Goal: Information Seeking & Learning: Learn about a topic

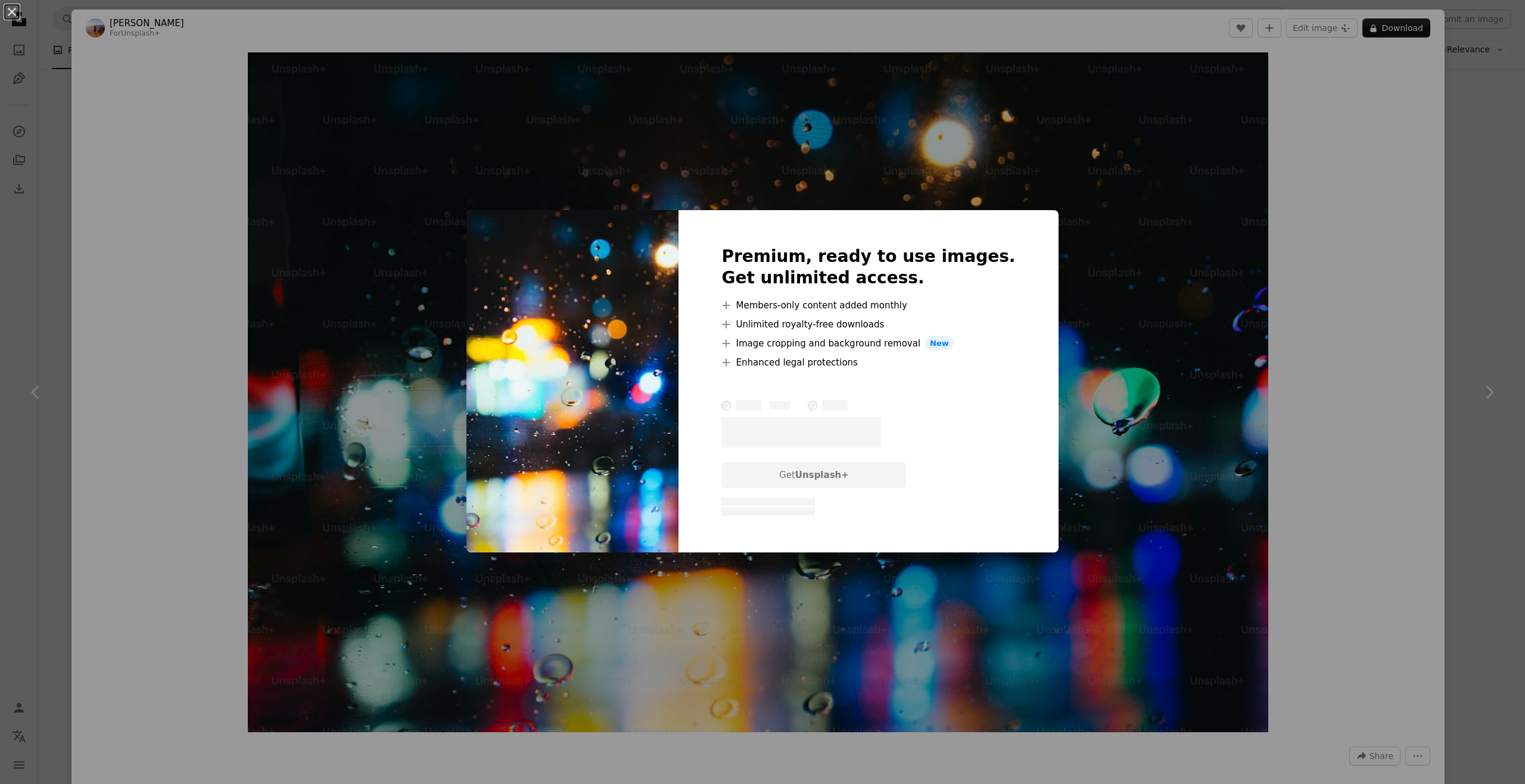
scroll to position [179, 0]
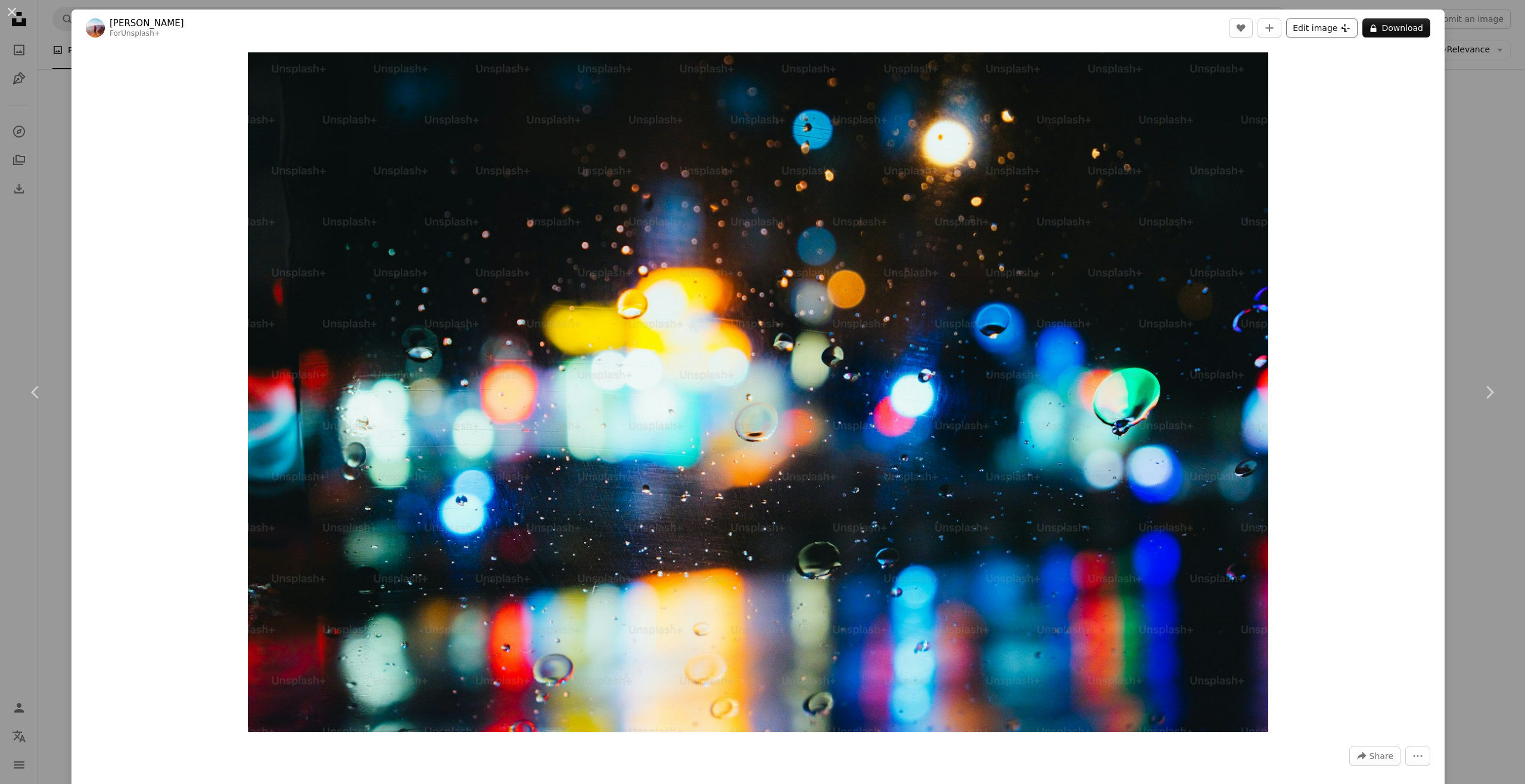
click at [1303, 34] on button "Edit image Plus sign for Unsplash+" at bounding box center [1321, 28] width 71 height 19
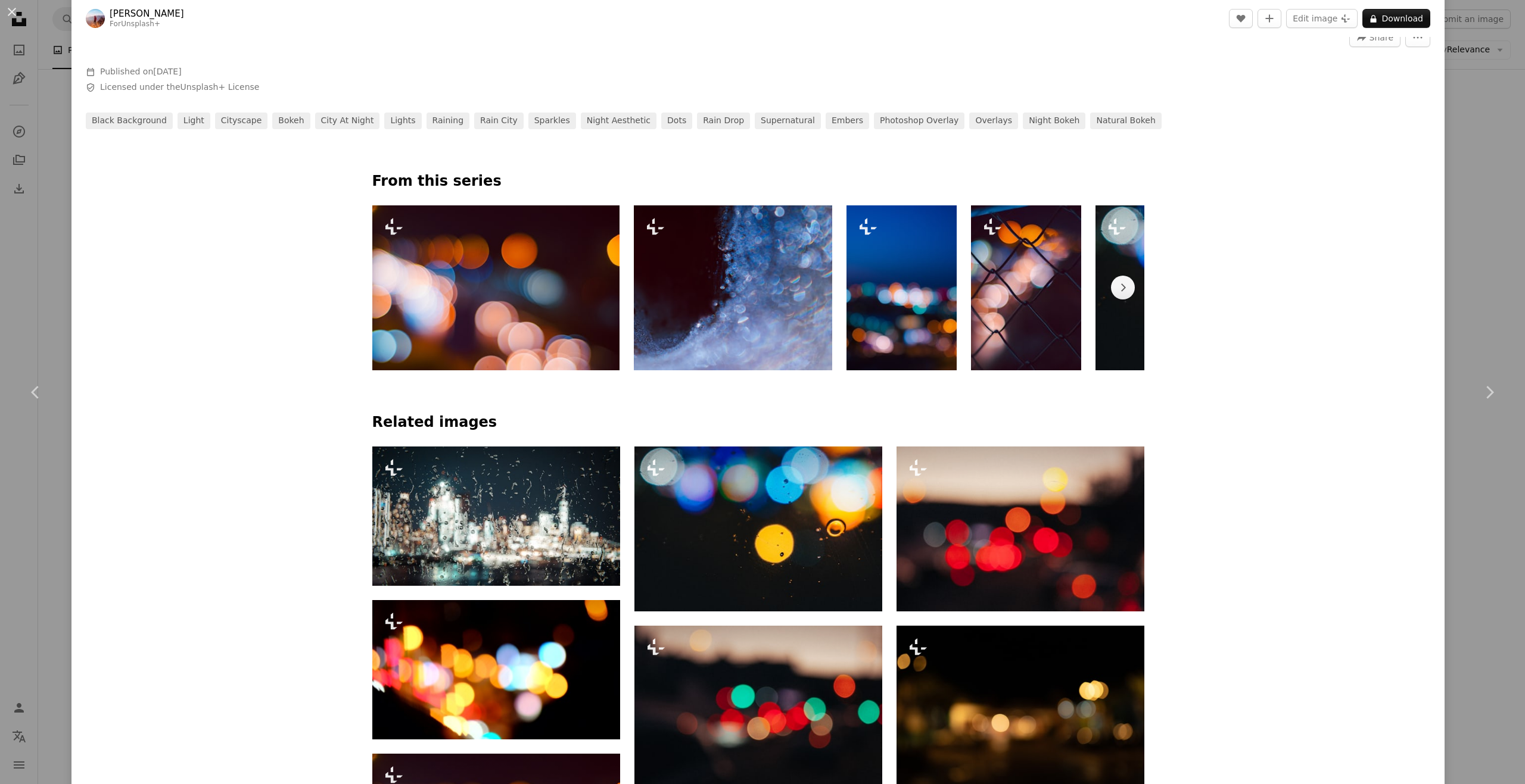
scroll to position [774, 0]
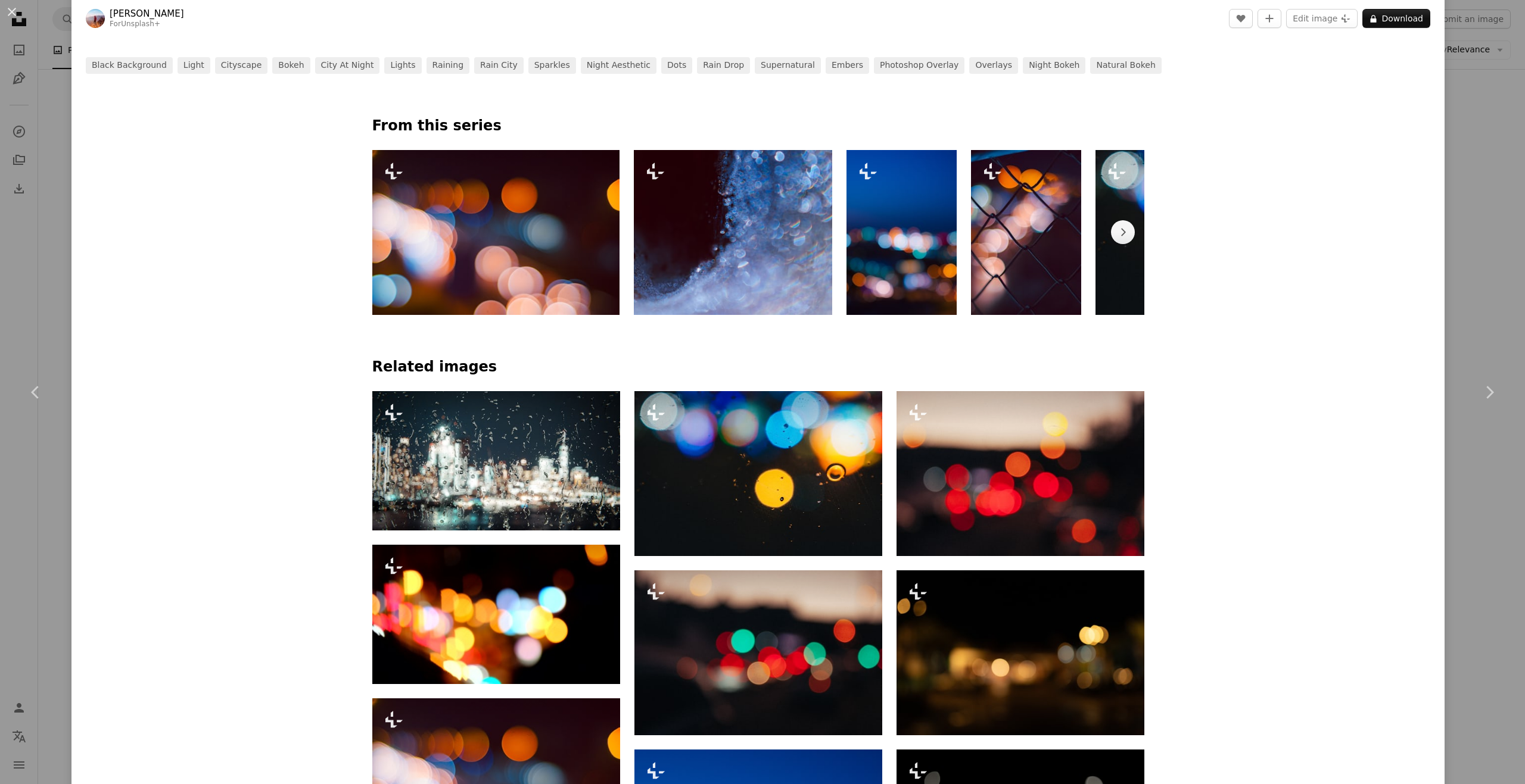
click at [508, 265] on img at bounding box center [496, 233] width 248 height 165
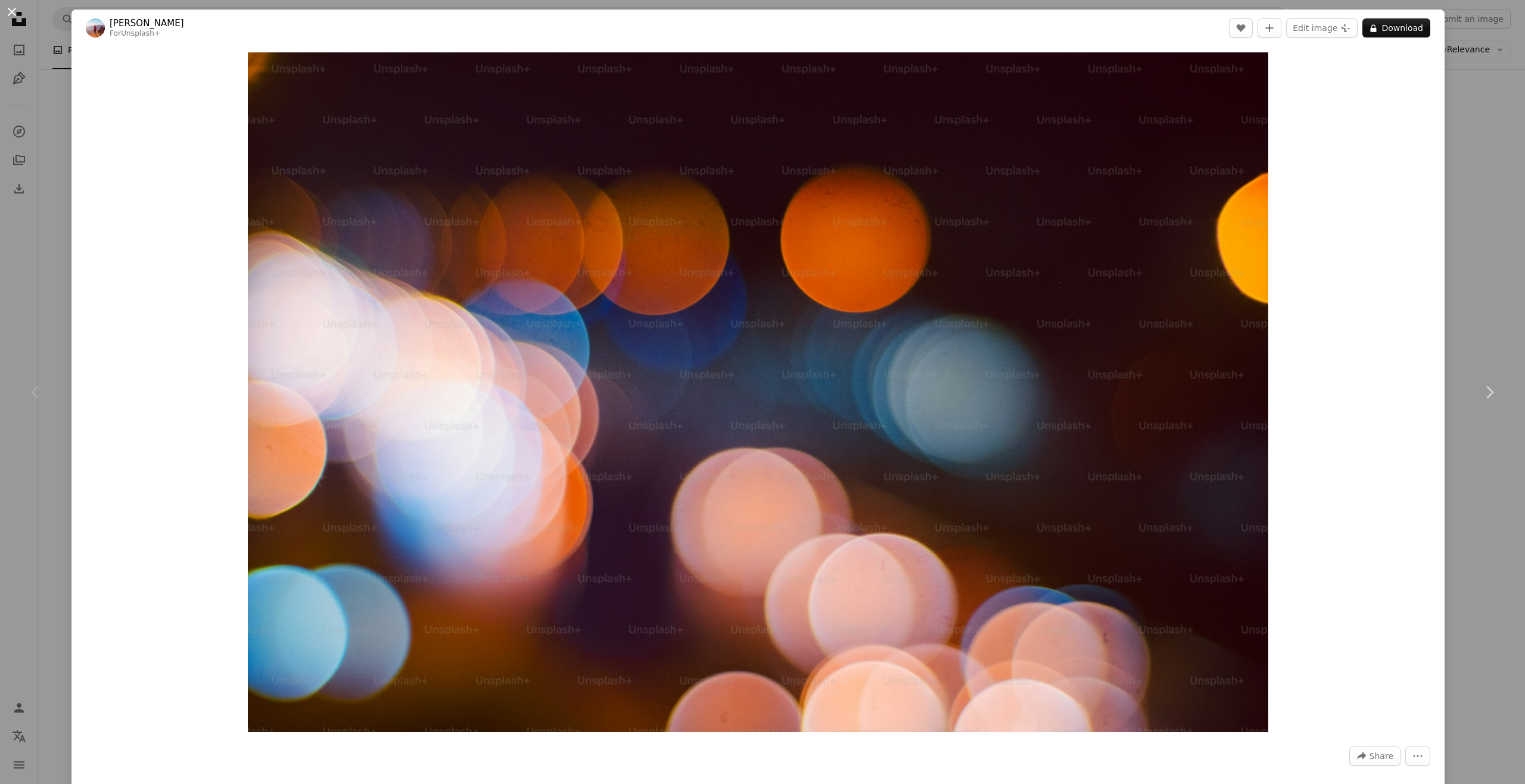
click at [12, 14] on button "An X shape" at bounding box center [11, 11] width 14 height 14
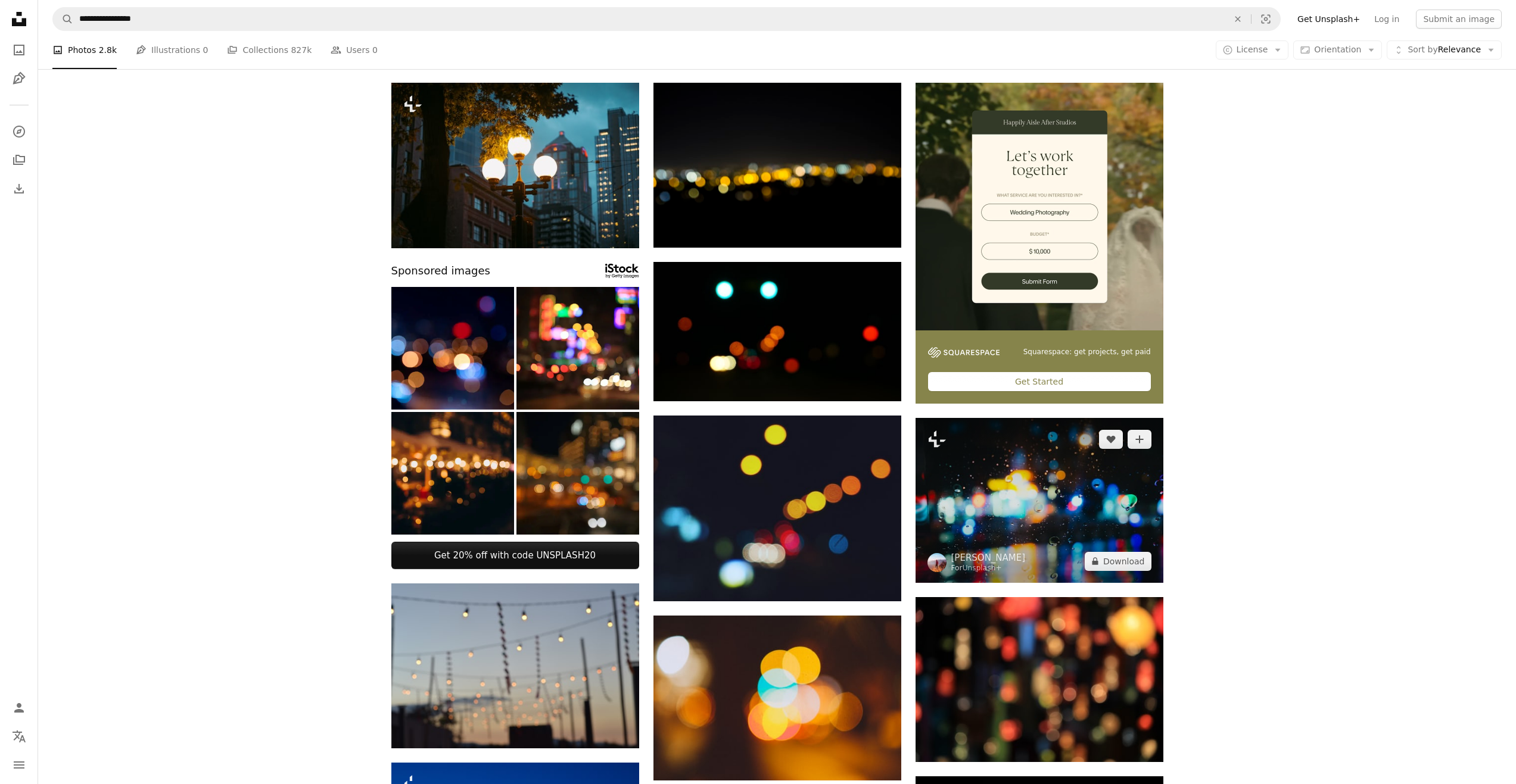
scroll to position [119, 0]
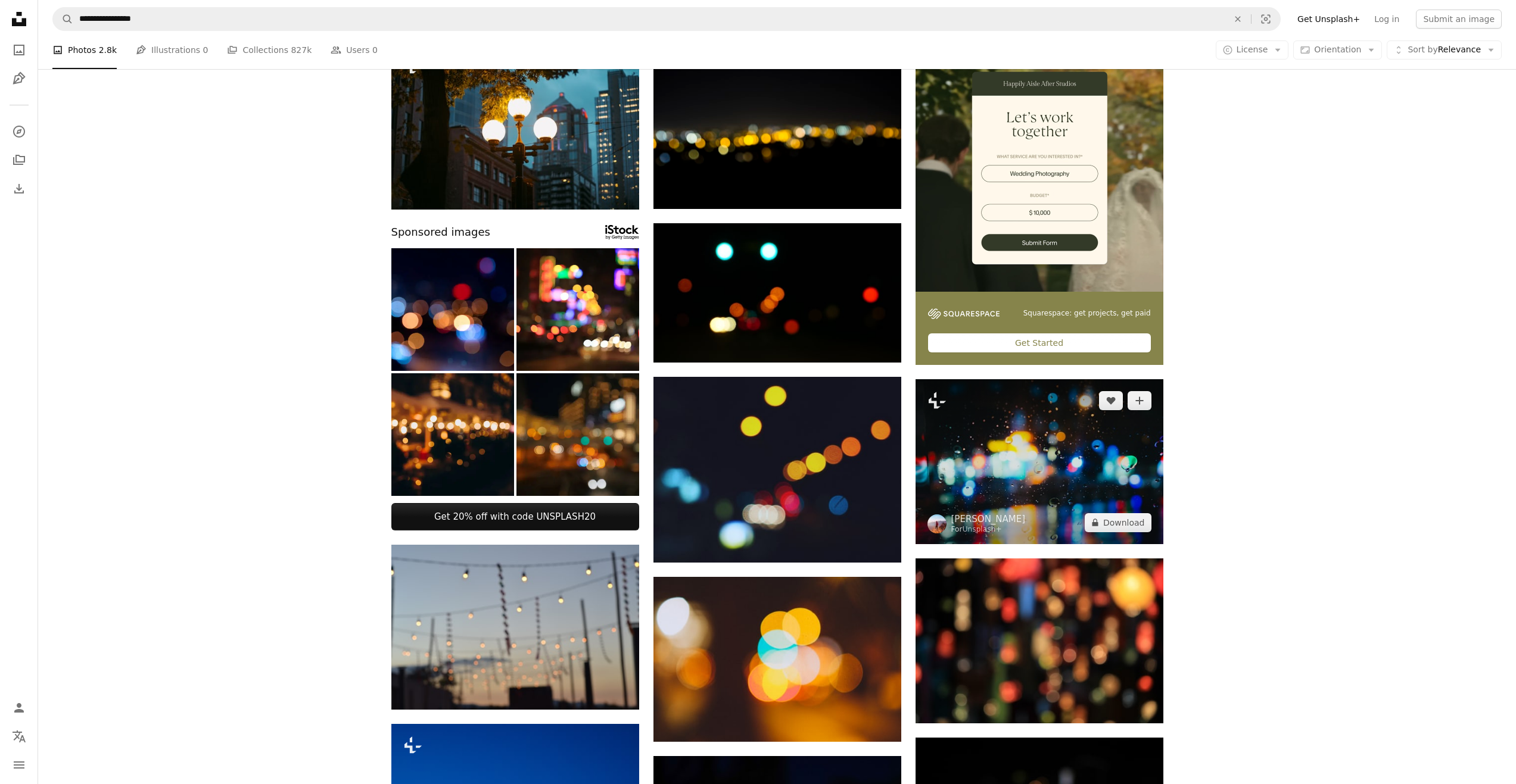
click at [990, 450] on img at bounding box center [1039, 462] width 248 height 165
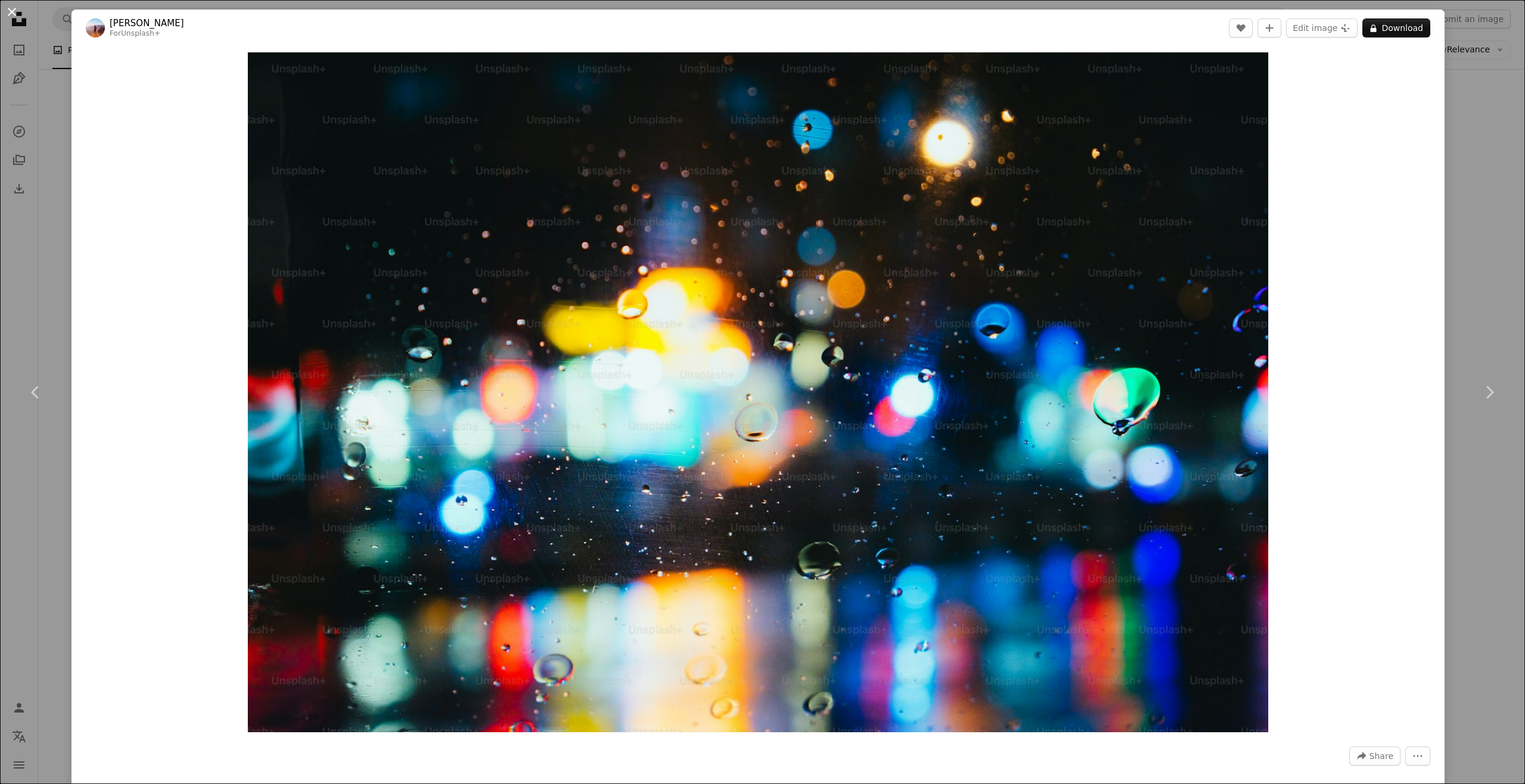
click at [5, 10] on button "An X shape" at bounding box center [11, 11] width 14 height 14
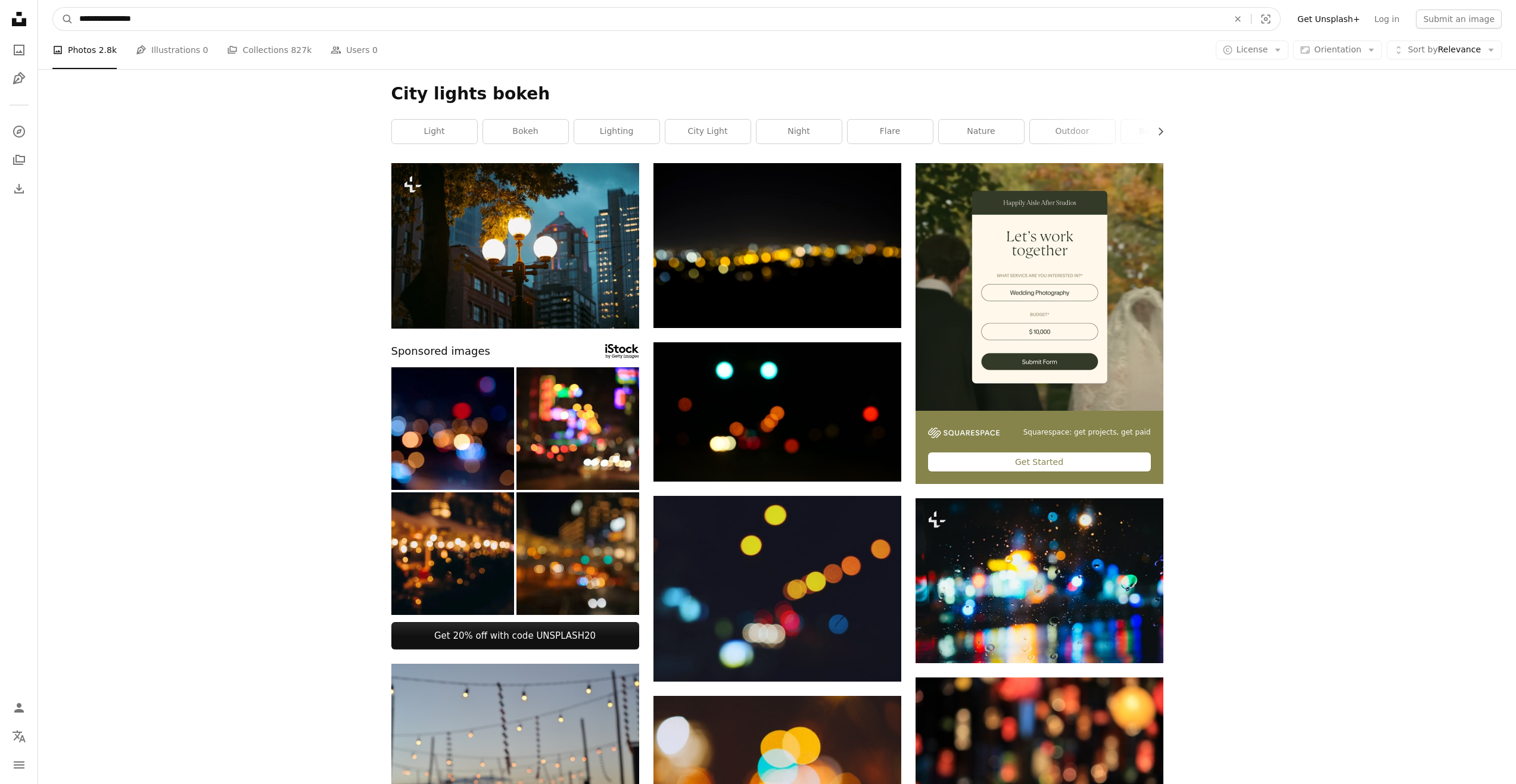
drag, startPoint x: 155, startPoint y: 14, endPoint x: 0, endPoint y: -6, distance: 156.3
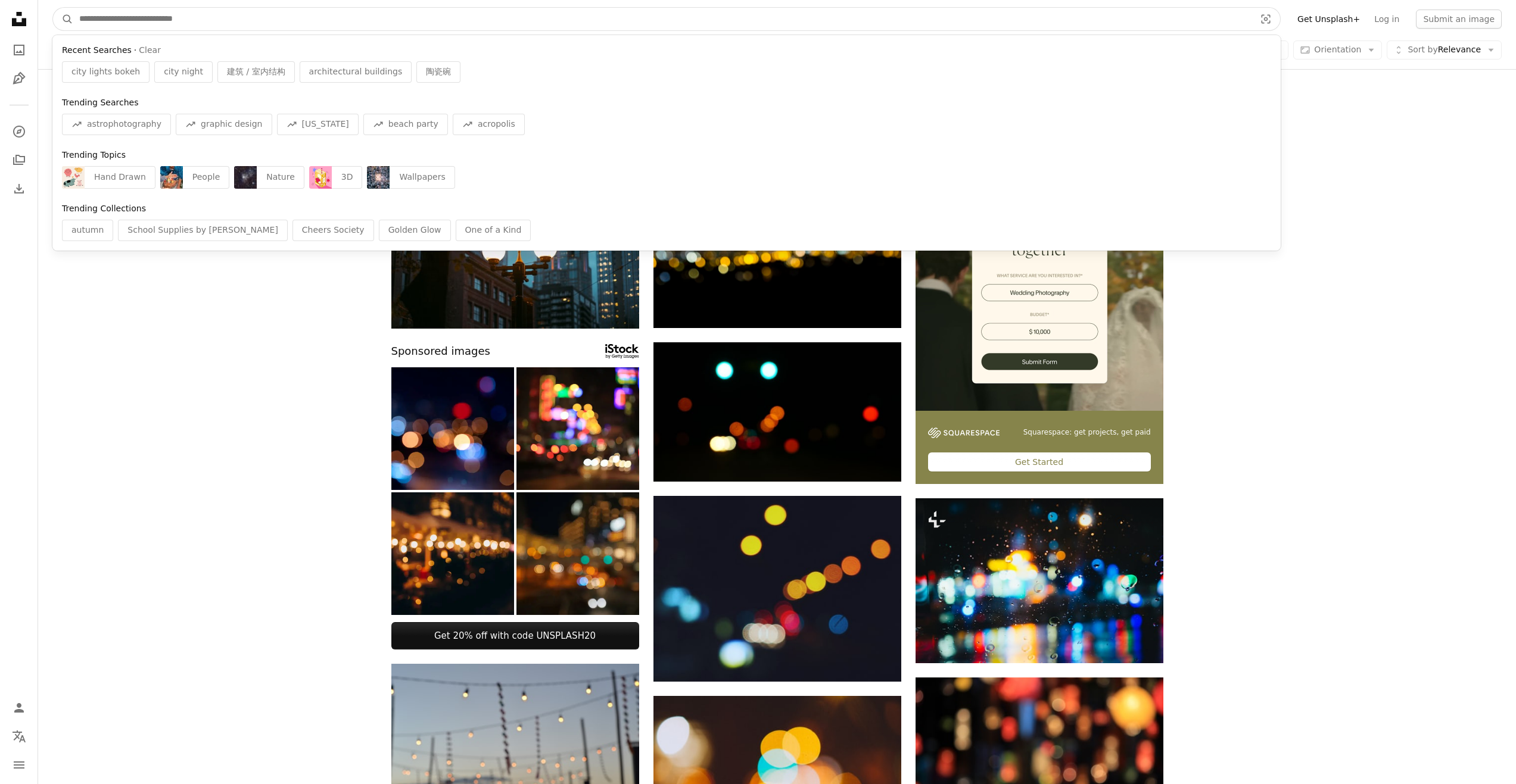
click at [53, 7] on button "A magnifying glass" at bounding box center [63, 19] width 20 height 23
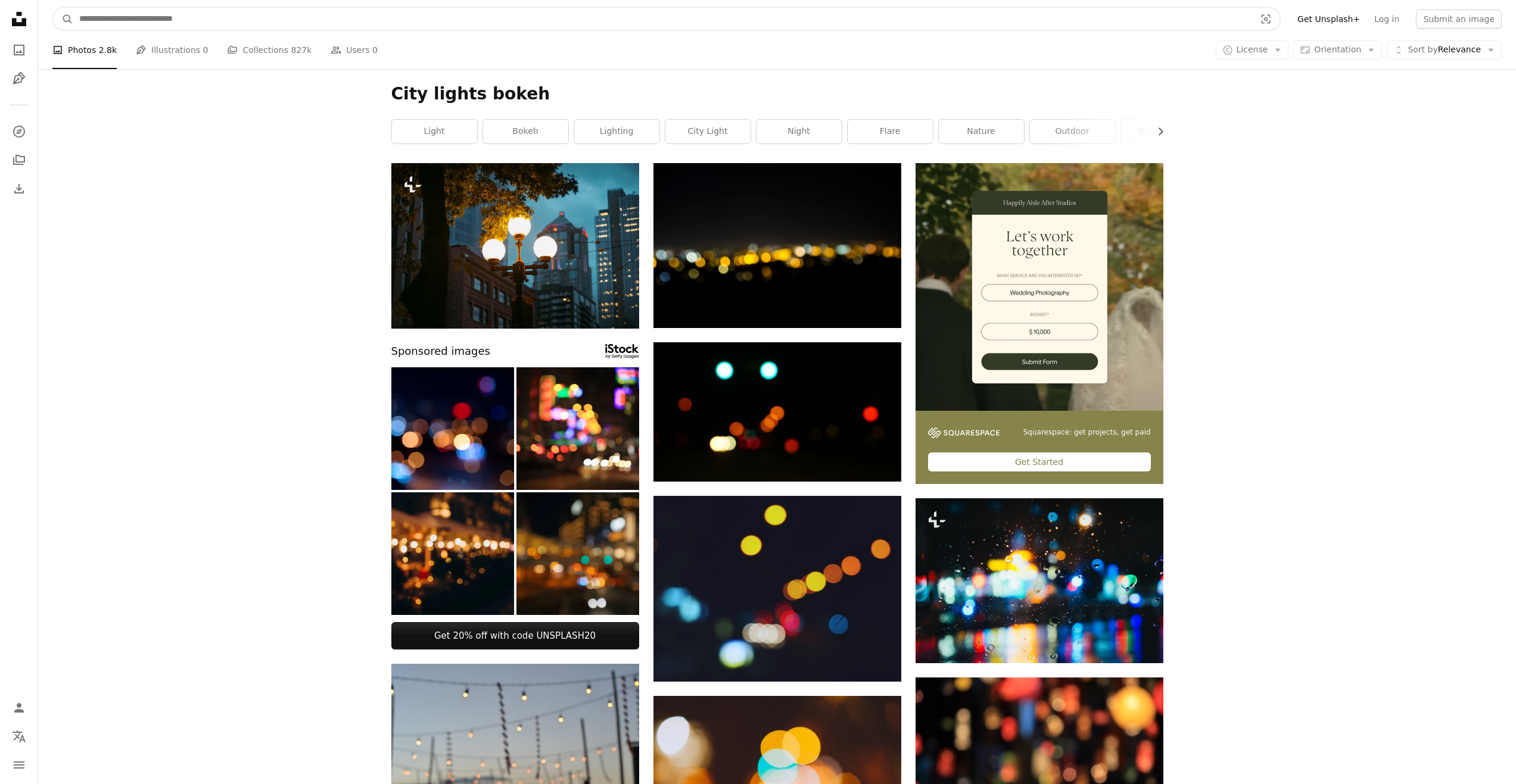
click at [122, 20] on input "Find visuals sitewide" at bounding box center [662, 19] width 1178 height 23
type input "**"
click button "A magnifying glass" at bounding box center [63, 19] width 20 height 23
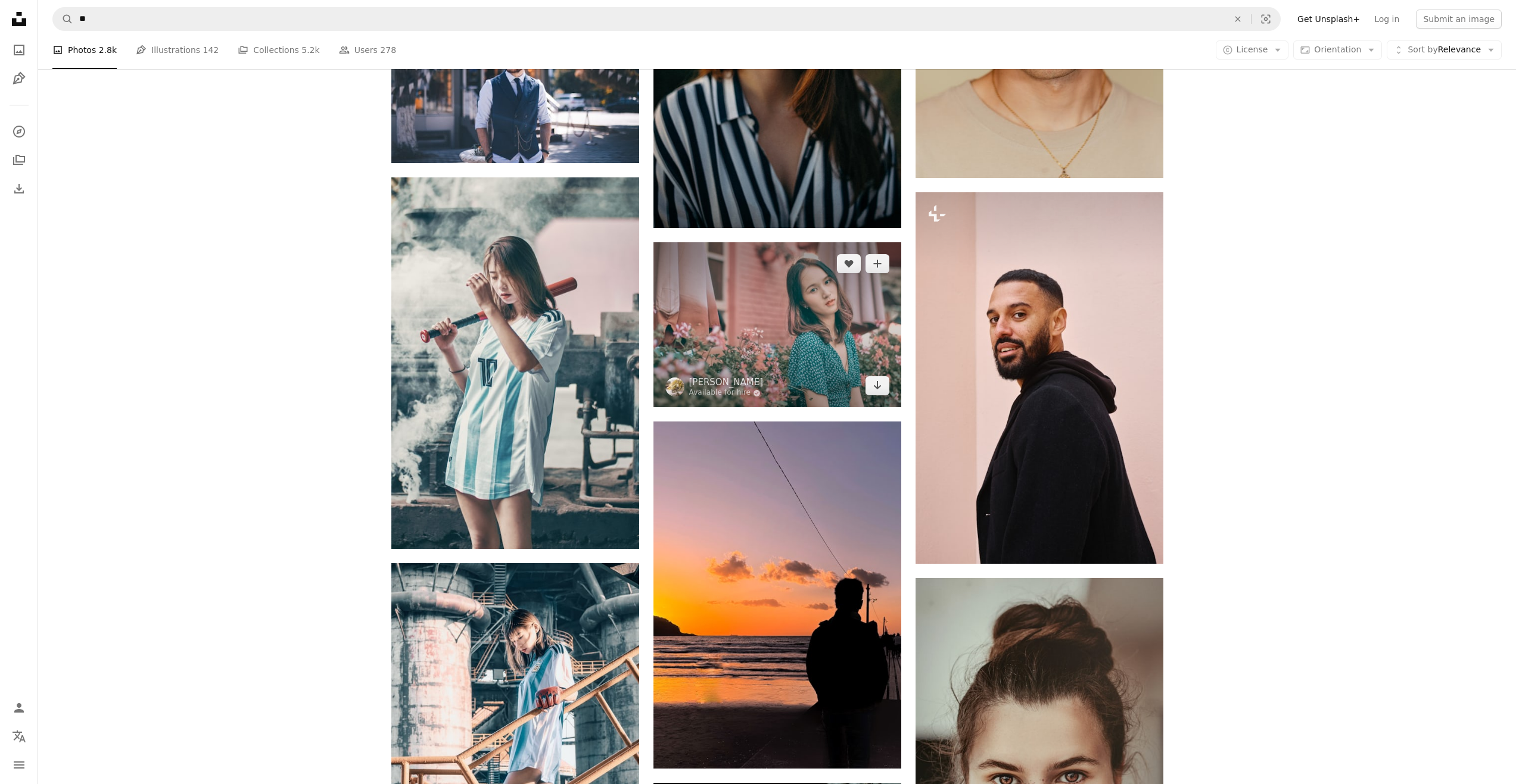
scroll to position [1251, 0]
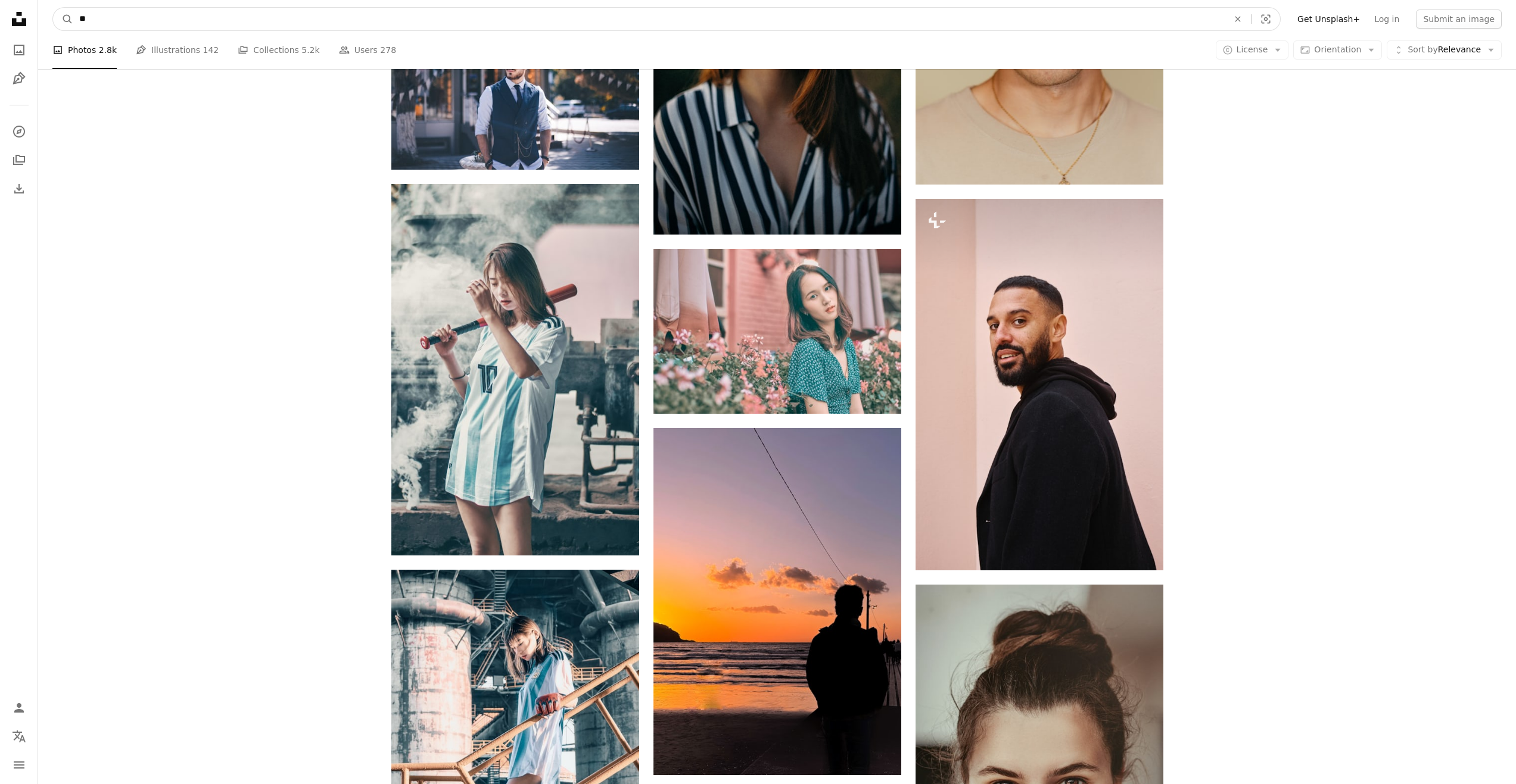
click at [112, 19] on input "**" at bounding box center [649, 19] width 1151 height 23
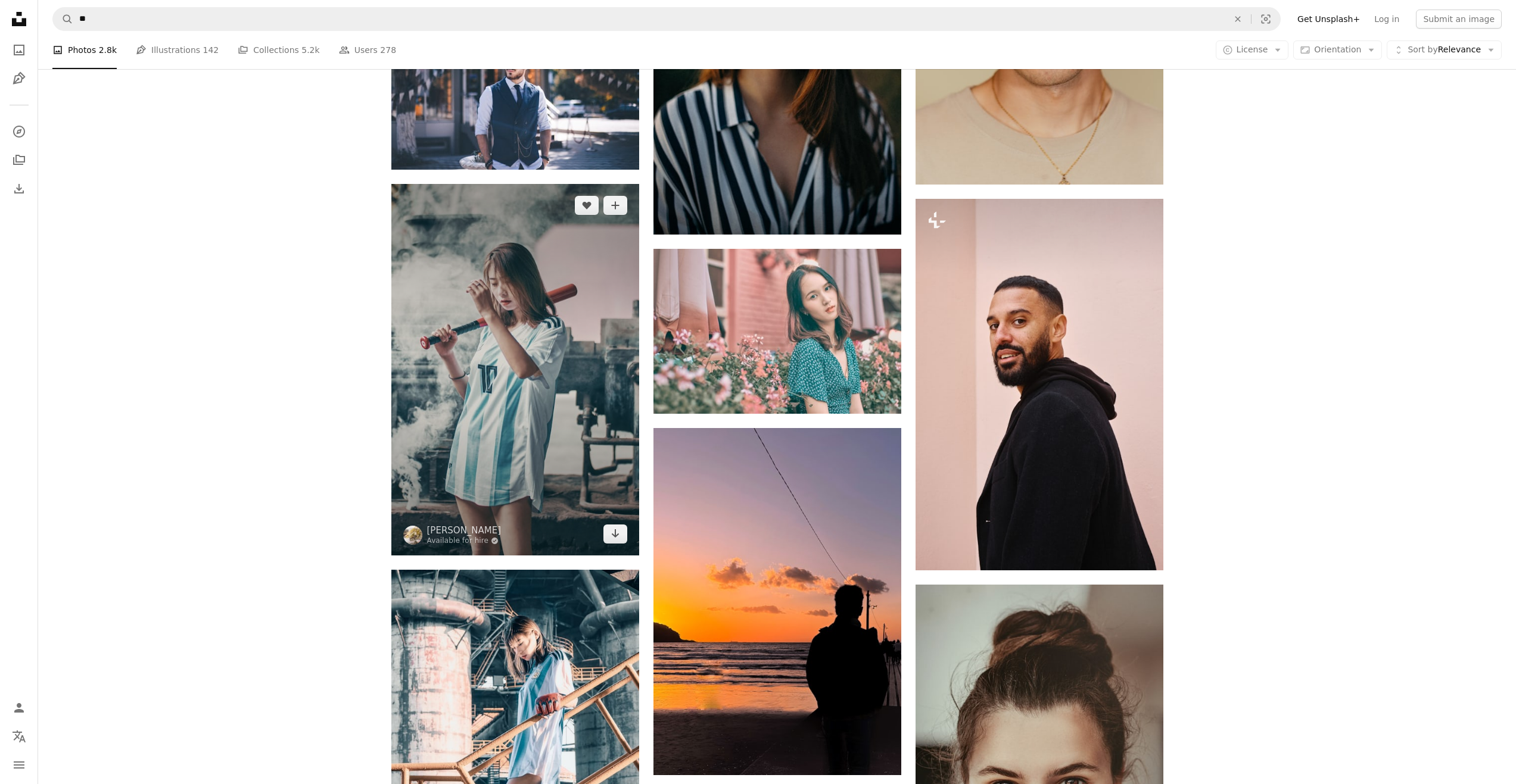
click at [486, 384] on img at bounding box center [515, 370] width 248 height 372
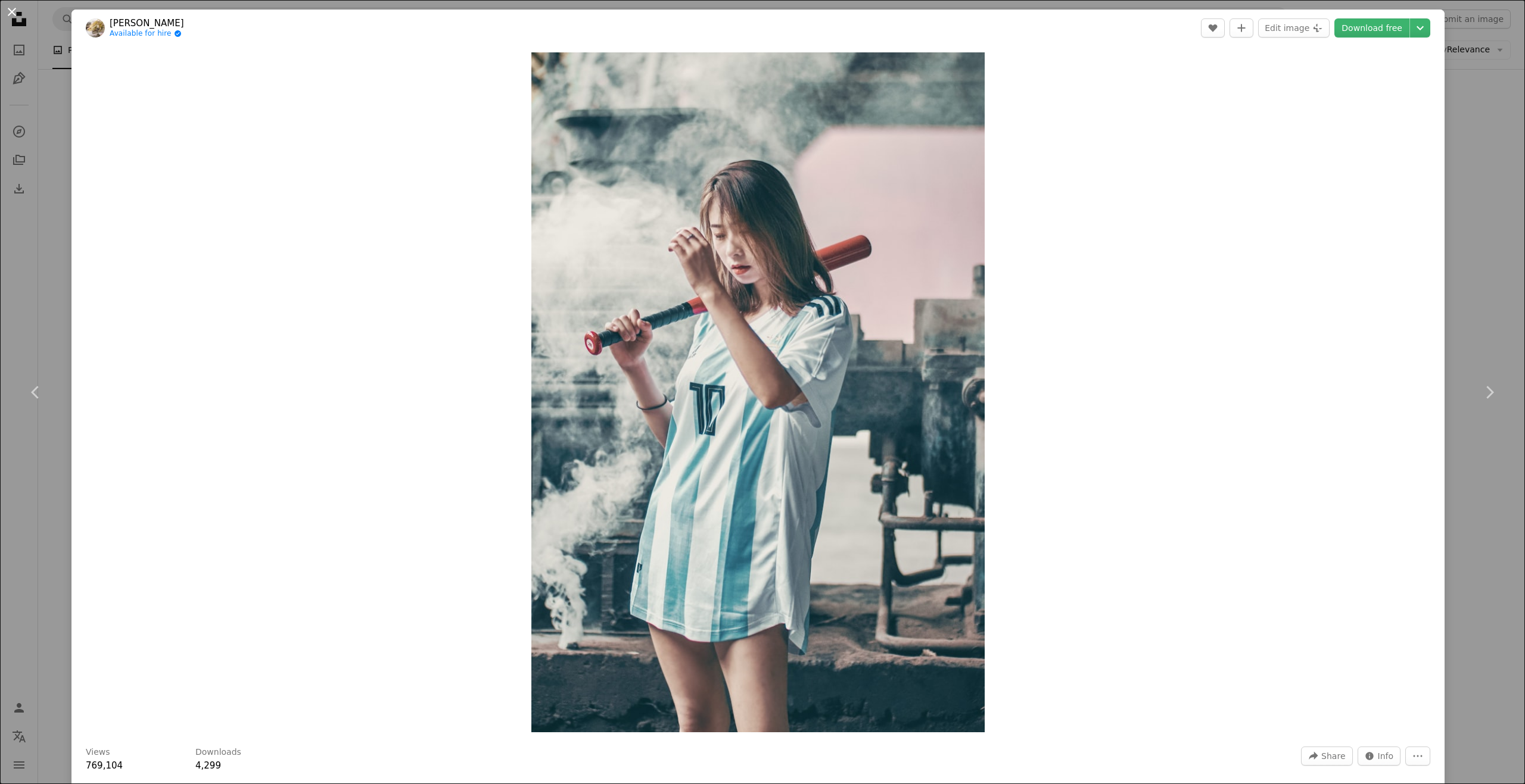
click at [10, 16] on button "An X shape" at bounding box center [11, 11] width 14 height 14
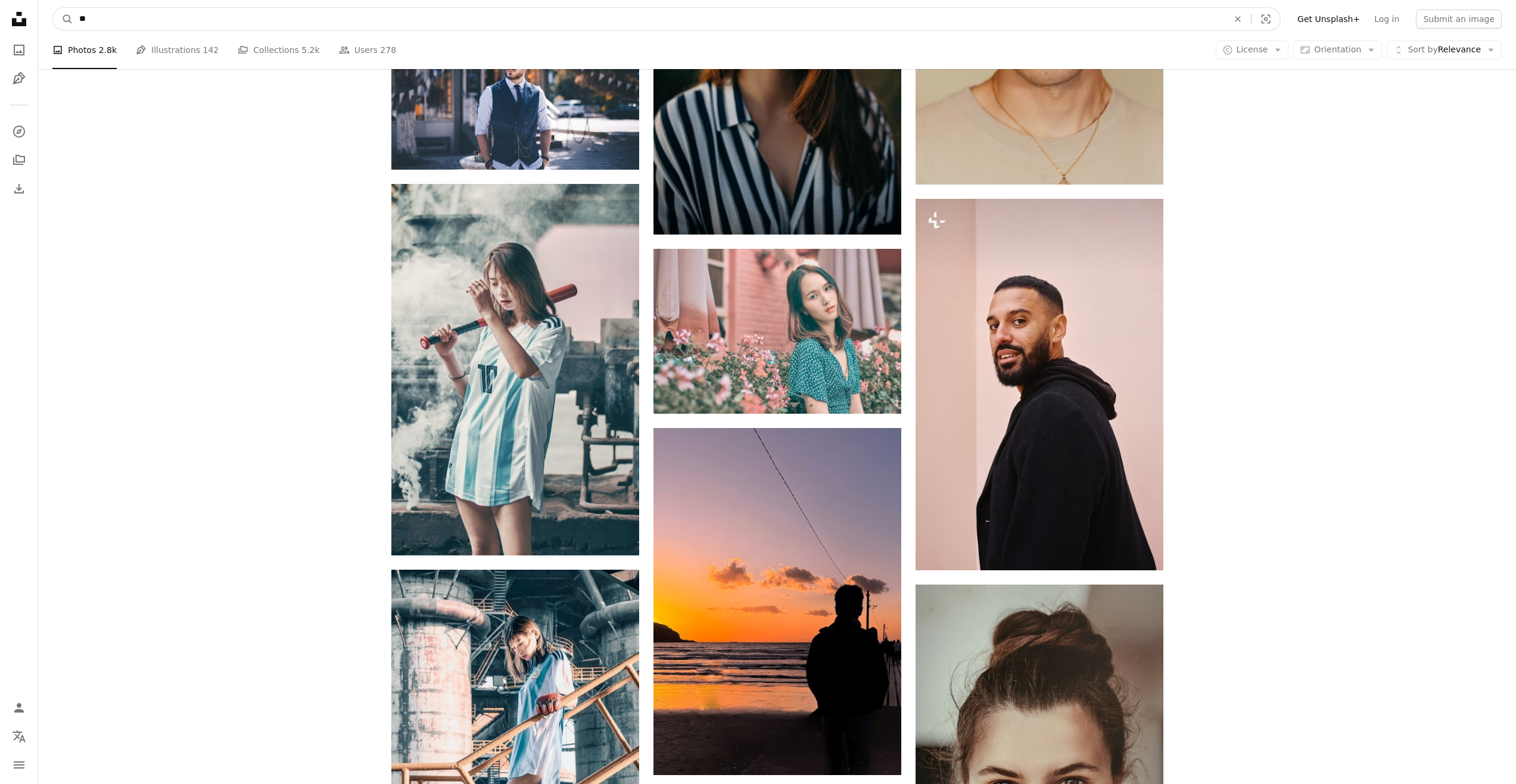
click at [100, 20] on input "**" at bounding box center [649, 19] width 1151 height 23
type input "*"
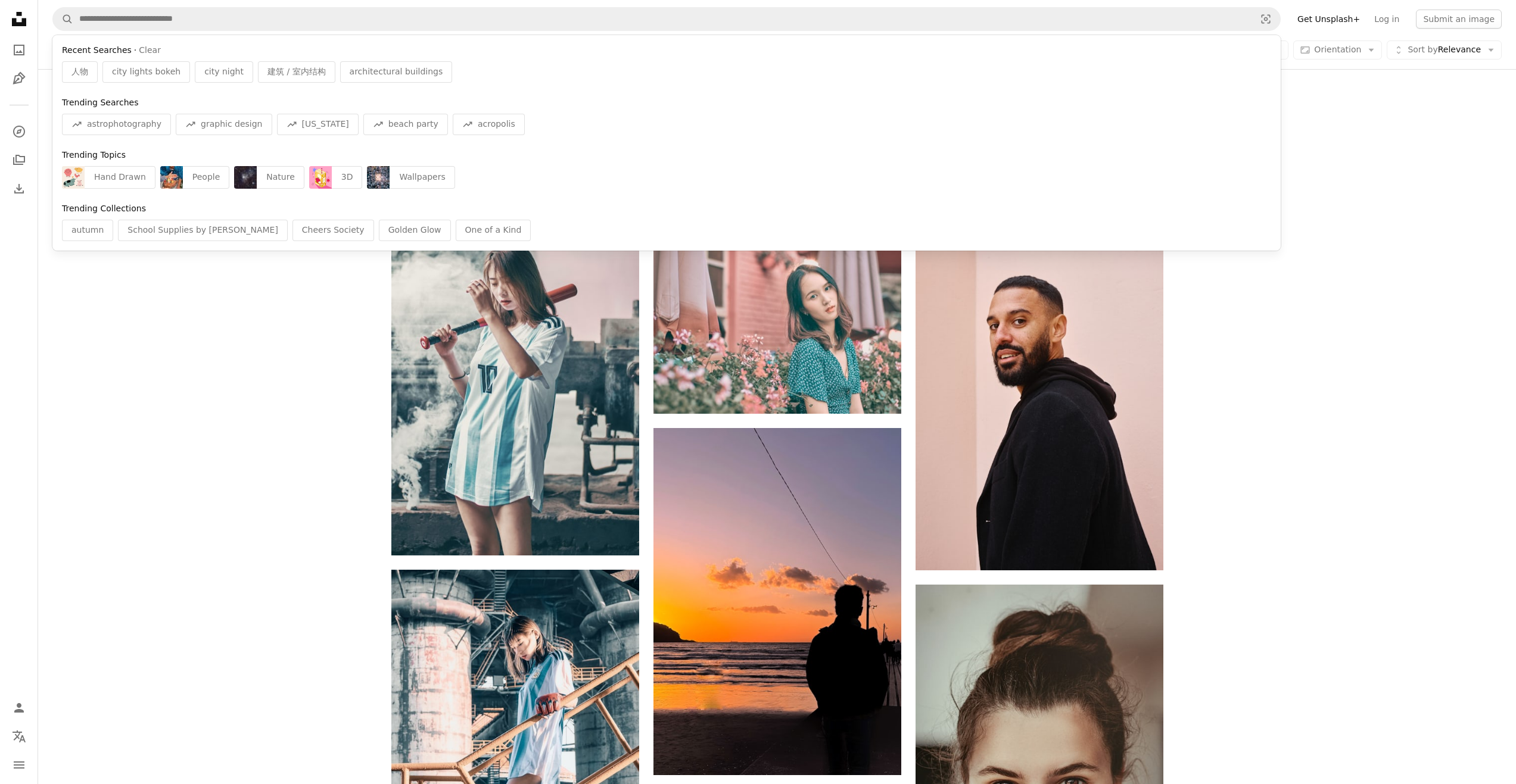
click at [332, 432] on div "Plus sign for Unsplash+ A heart A plus sign JSB Co. For Unsplash+ A lock Downlo…" at bounding box center [777, 230] width 1478 height 2635
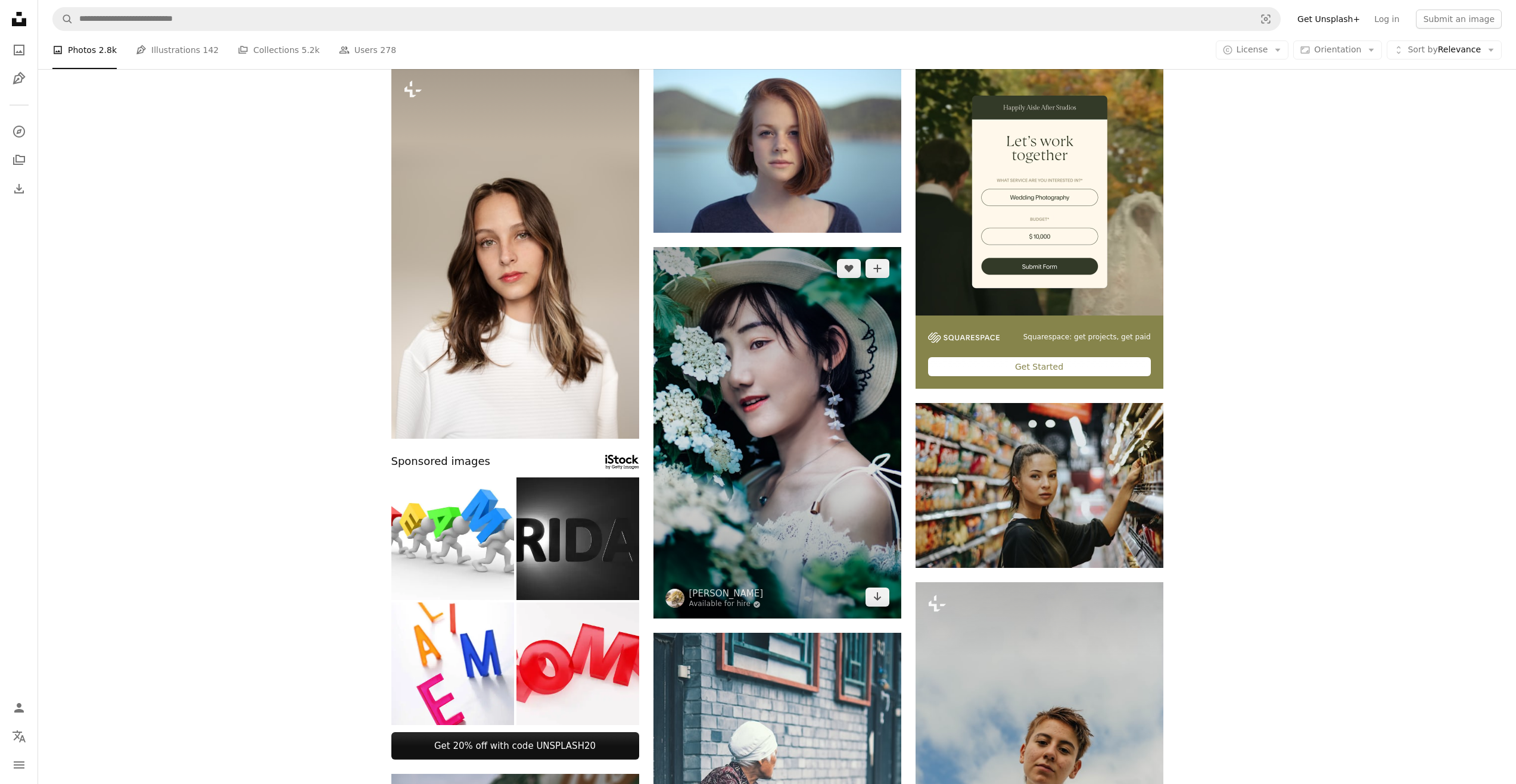
scroll to position [60, 0]
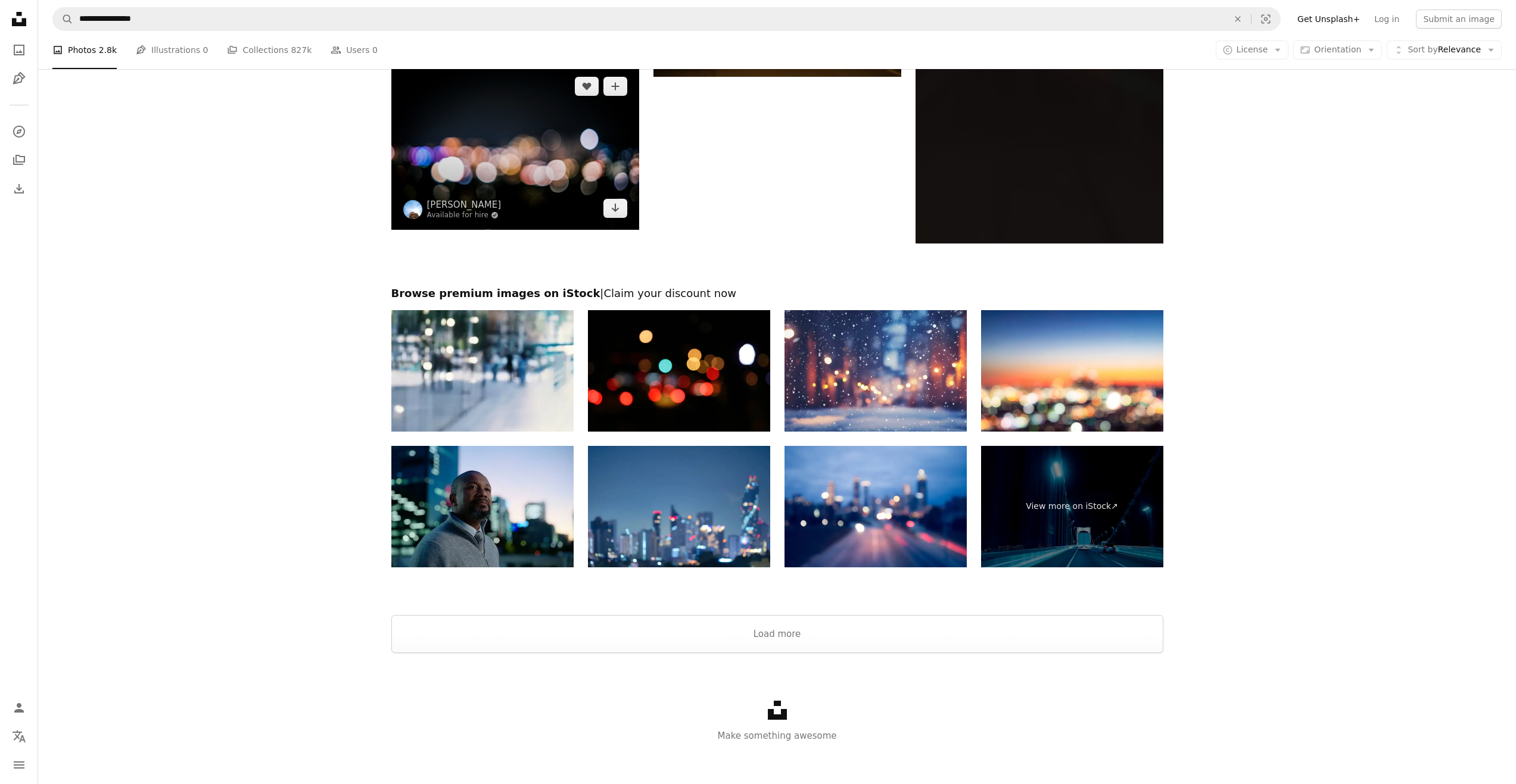
scroll to position [1530, 0]
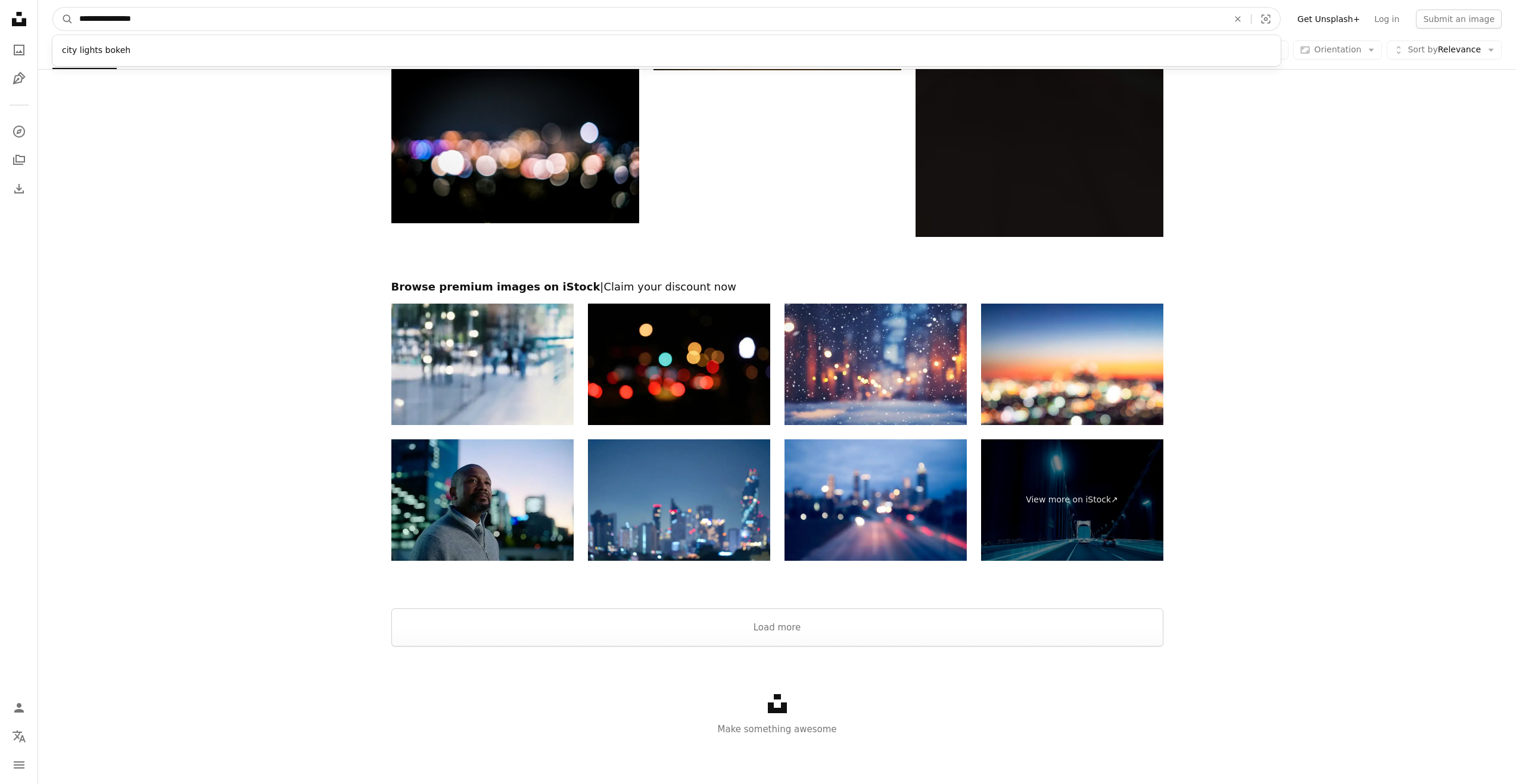
drag, startPoint x: 160, startPoint y: 15, endPoint x: 96, endPoint y: 20, distance: 64.2
click at [96, 20] on input "**********" at bounding box center [649, 19] width 1151 height 23
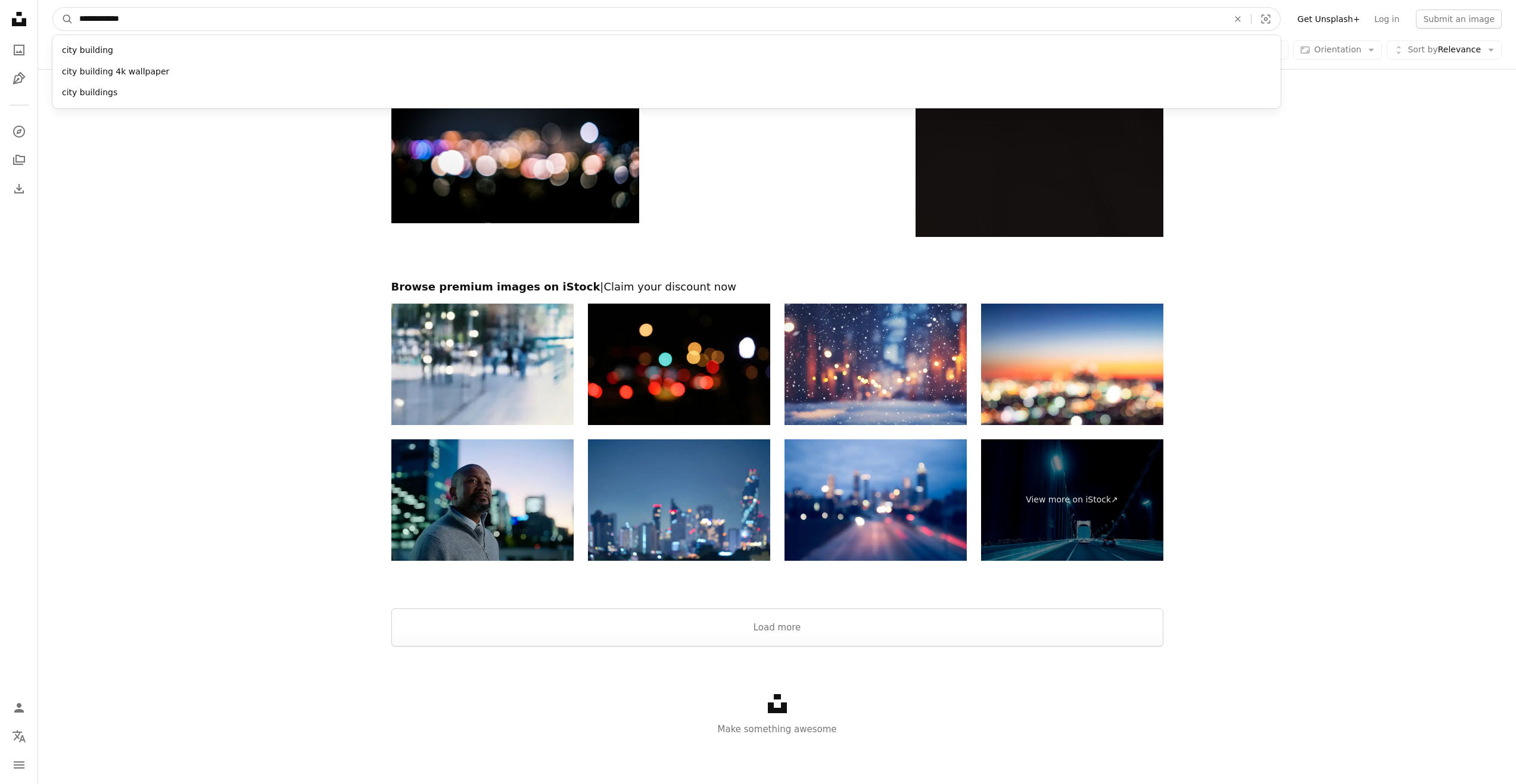
type input "**********"
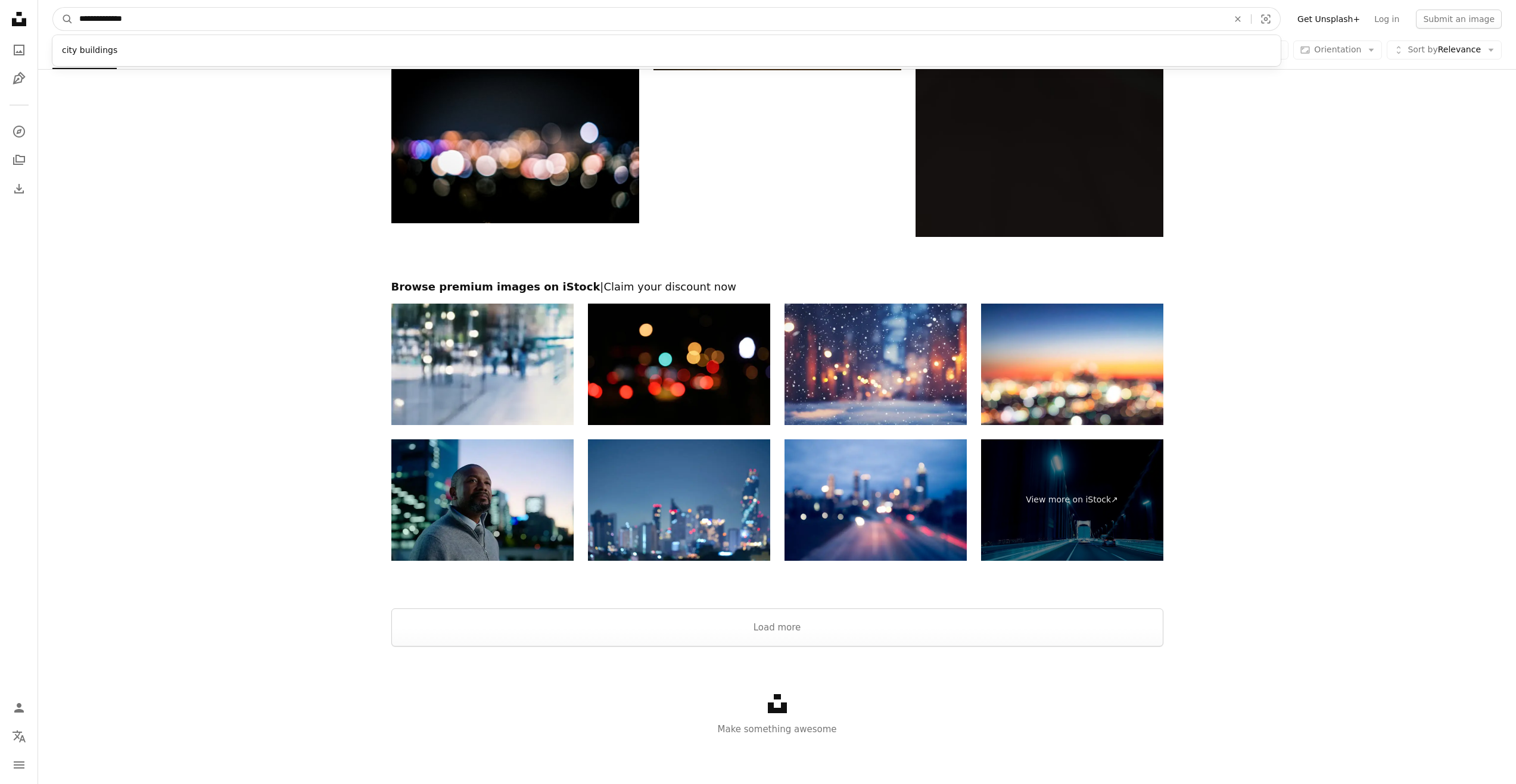
click button "A magnifying glass" at bounding box center [63, 19] width 20 height 23
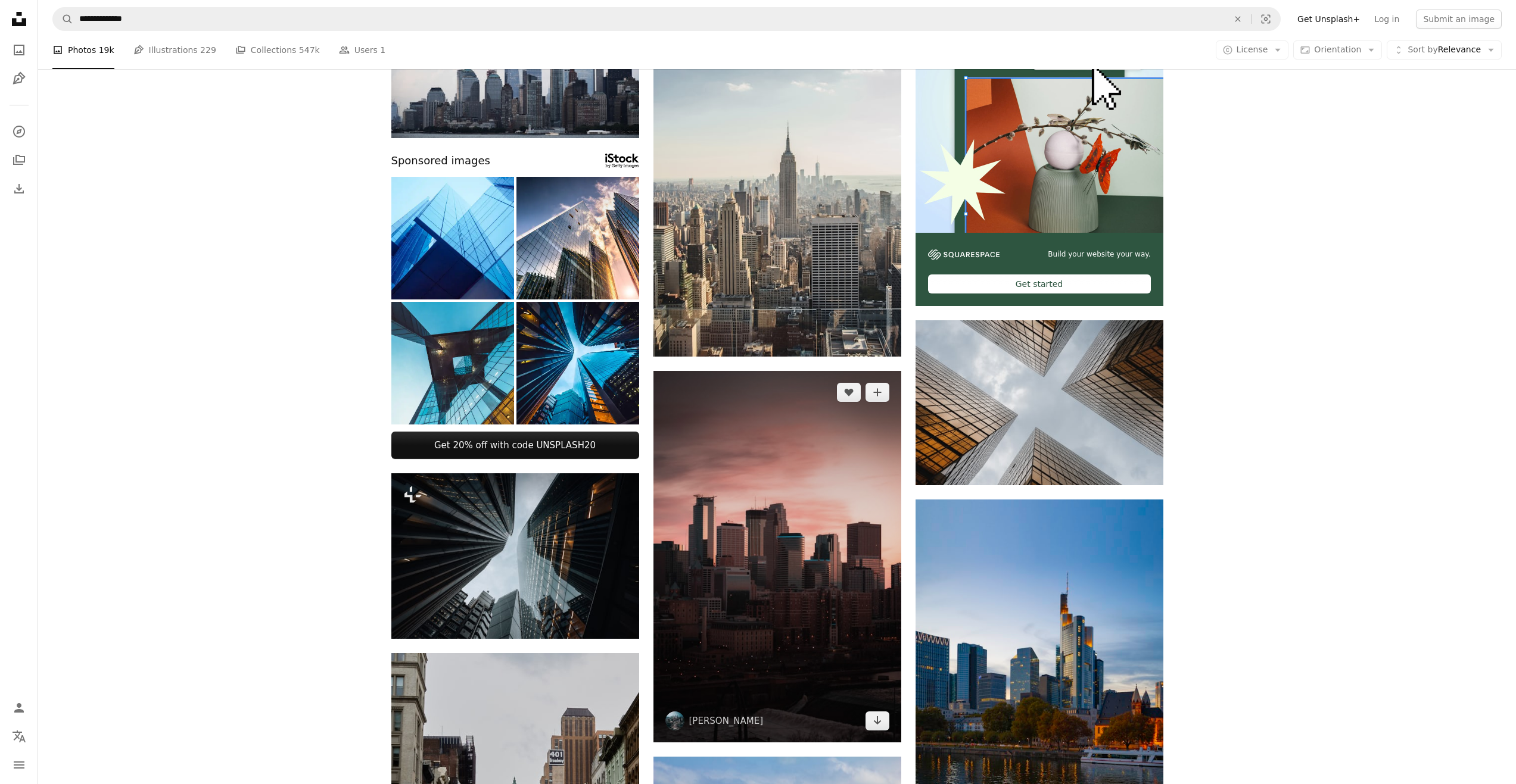
scroll to position [298, 0]
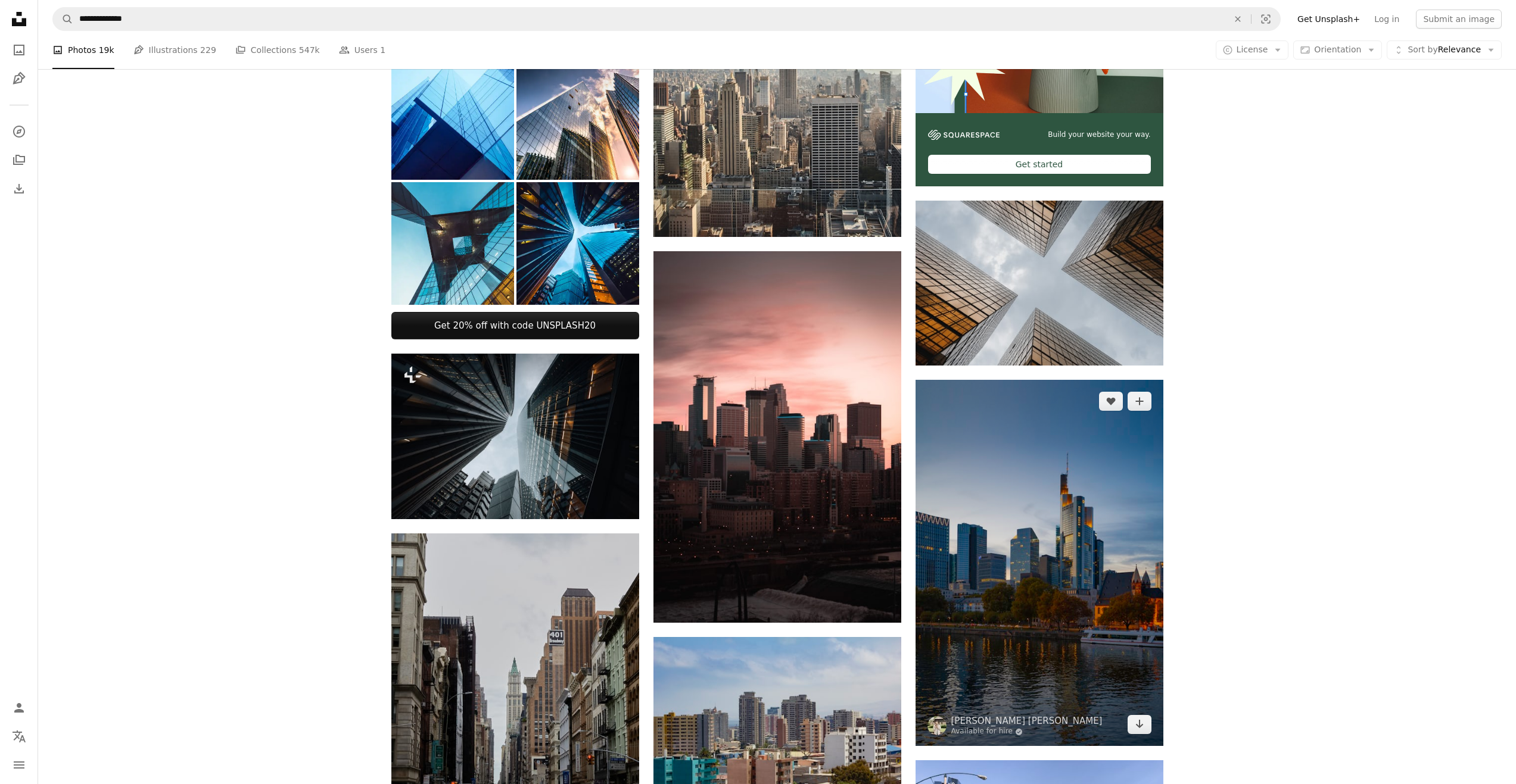
drag, startPoint x: 760, startPoint y: 419, endPoint x: 1041, endPoint y: 416, distance: 281.0
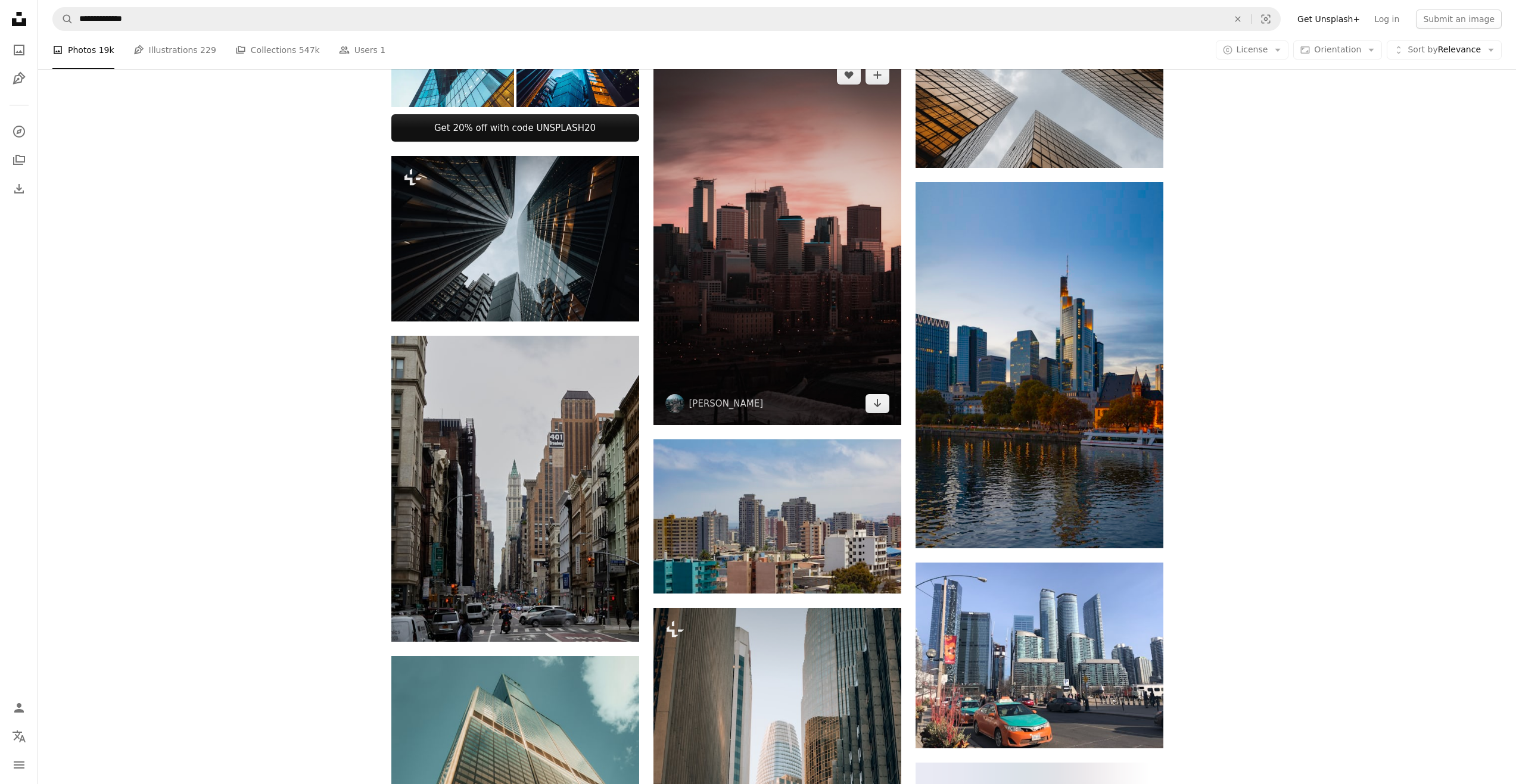
scroll to position [536, 0]
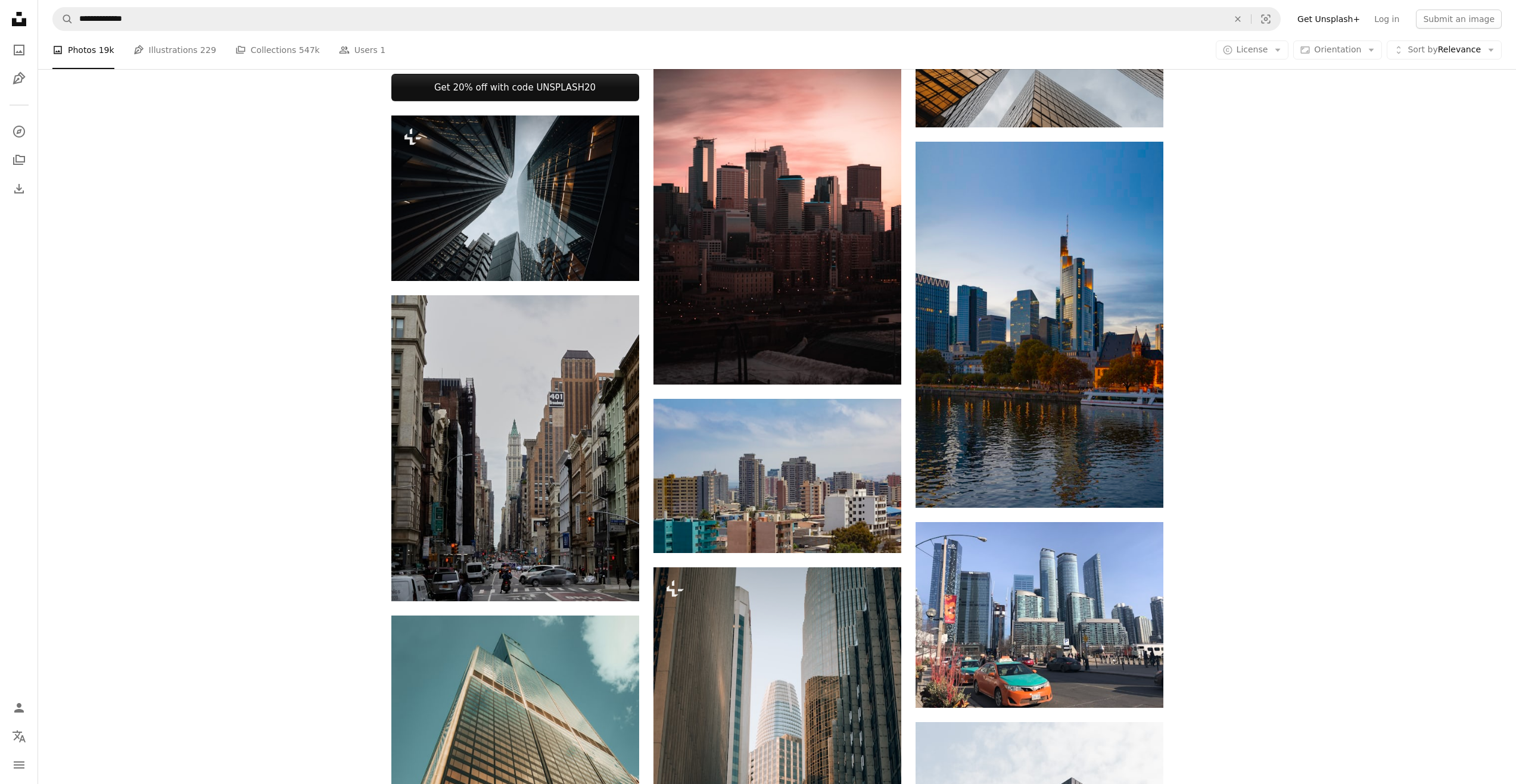
drag, startPoint x: 768, startPoint y: 235, endPoint x: 1217, endPoint y: 324, distance: 457.7
click at [1217, 324] on div "Plus sign for Unsplash+ A heart A plus sign [PERSON_NAME] For Unsplash+ A lock …" at bounding box center [777, 728] width 1478 height 2203
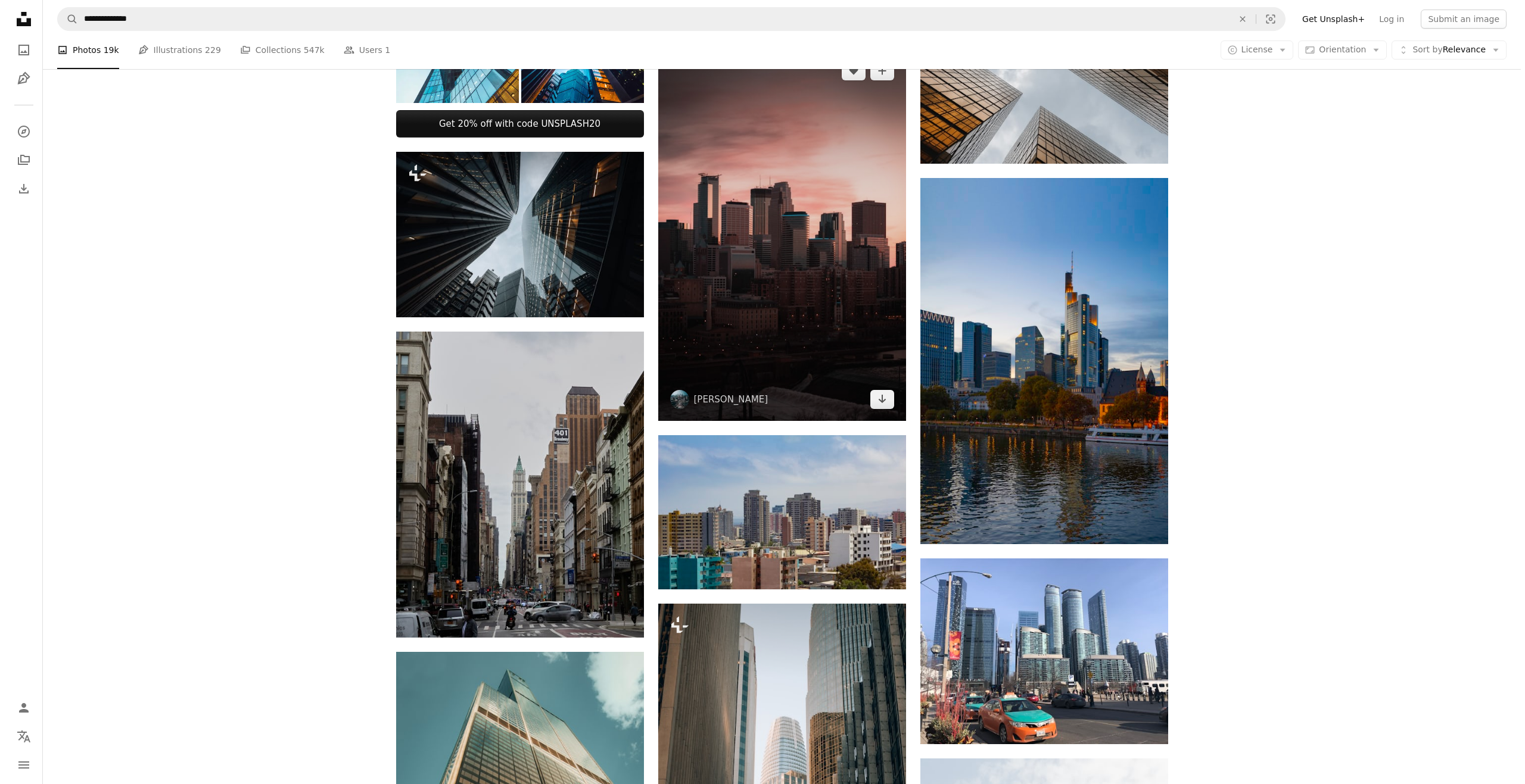
scroll to position [477, 0]
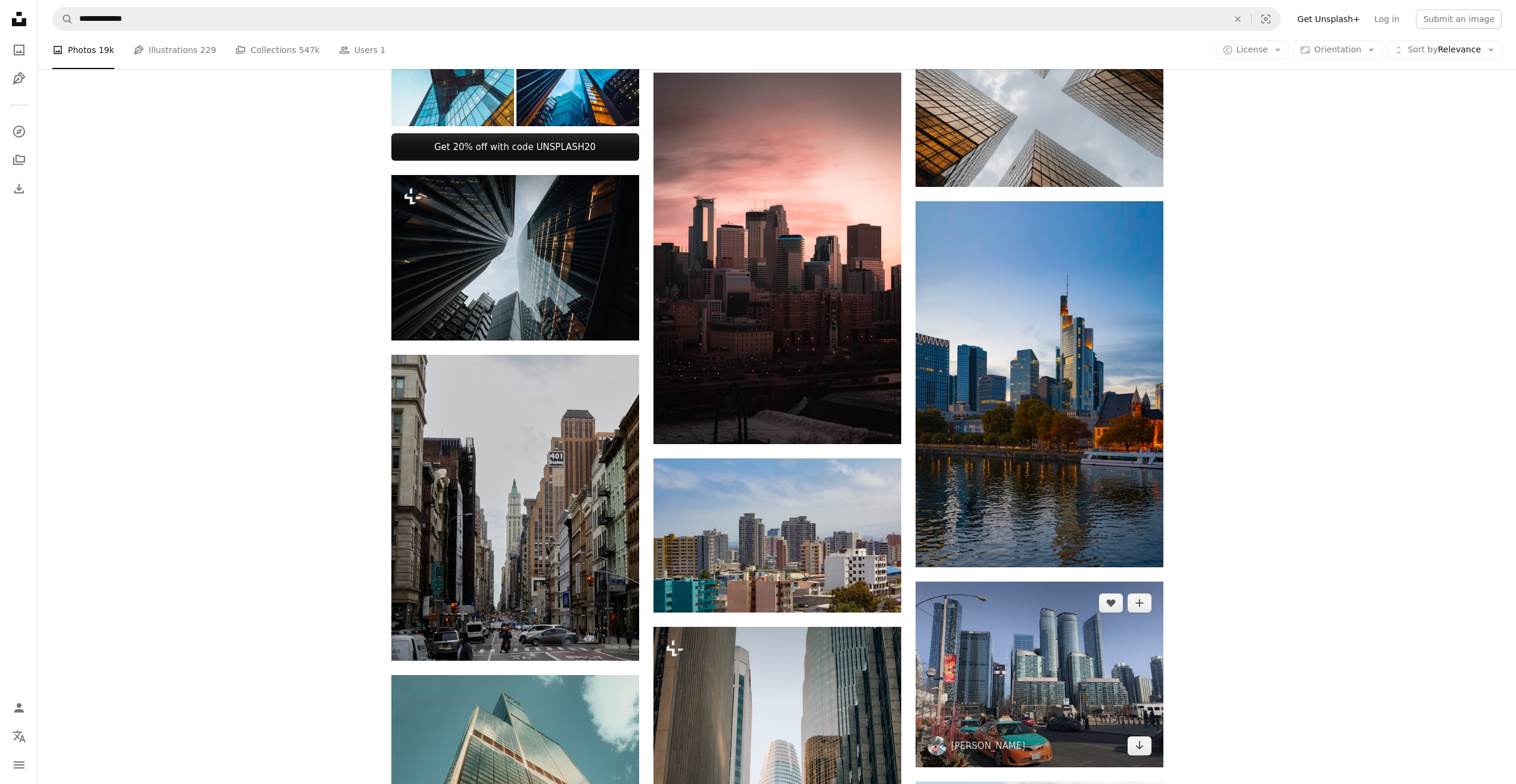
click at [1160, 659] on img at bounding box center [1039, 674] width 248 height 186
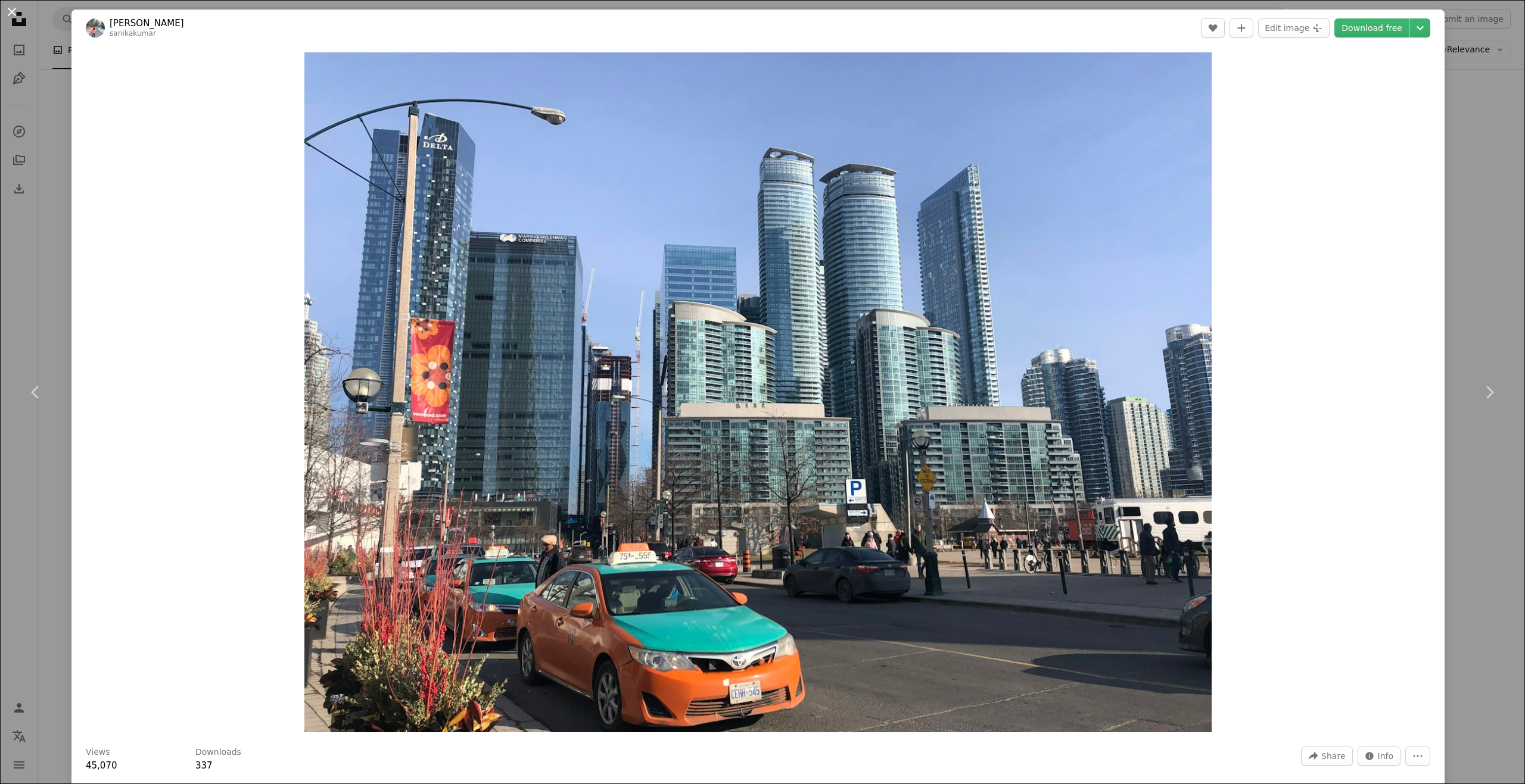
click at [10, 14] on button "An X shape" at bounding box center [11, 11] width 14 height 14
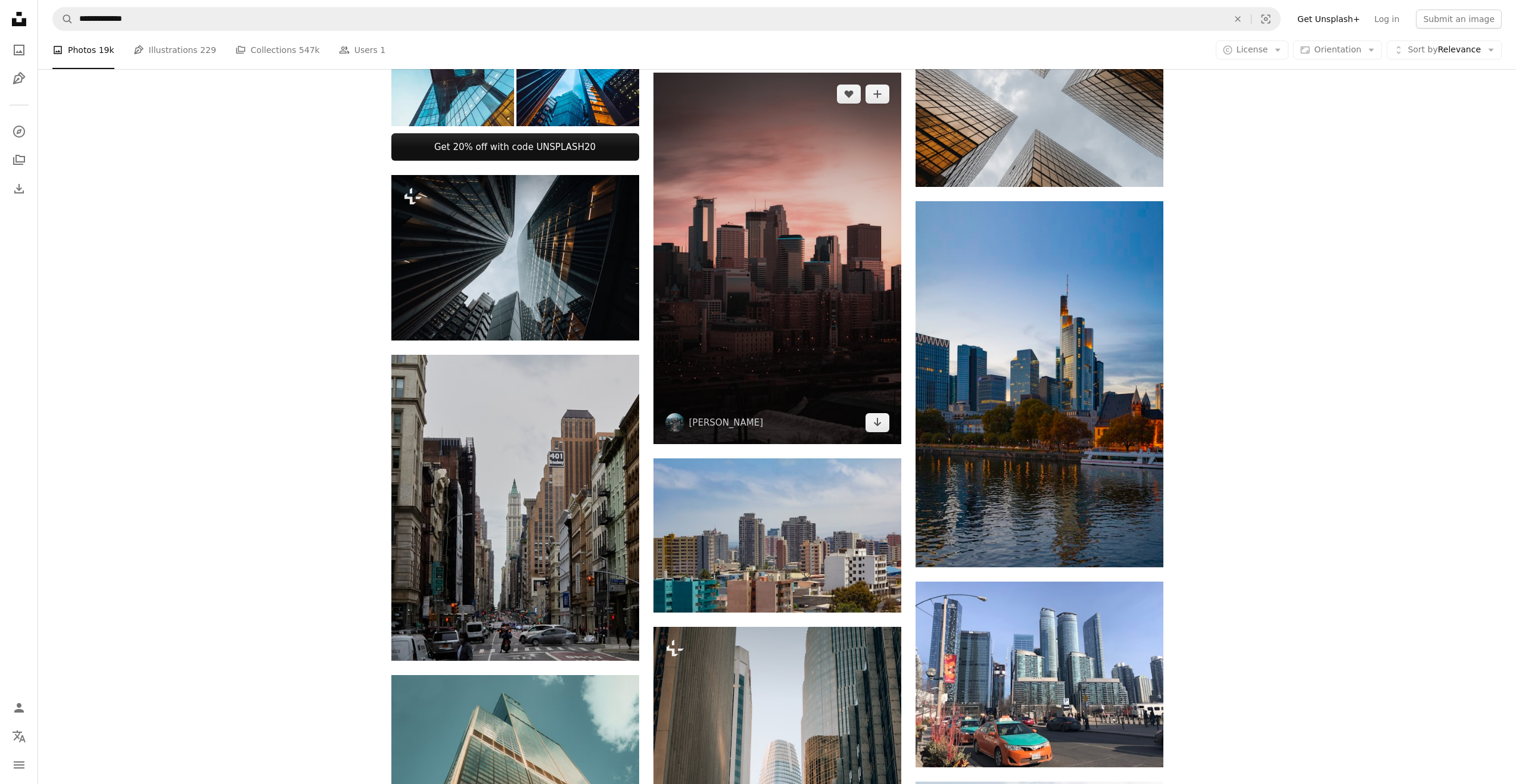
click at [765, 349] on img at bounding box center [777, 258] width 248 height 372
